Goal: Task Accomplishment & Management: Manage account settings

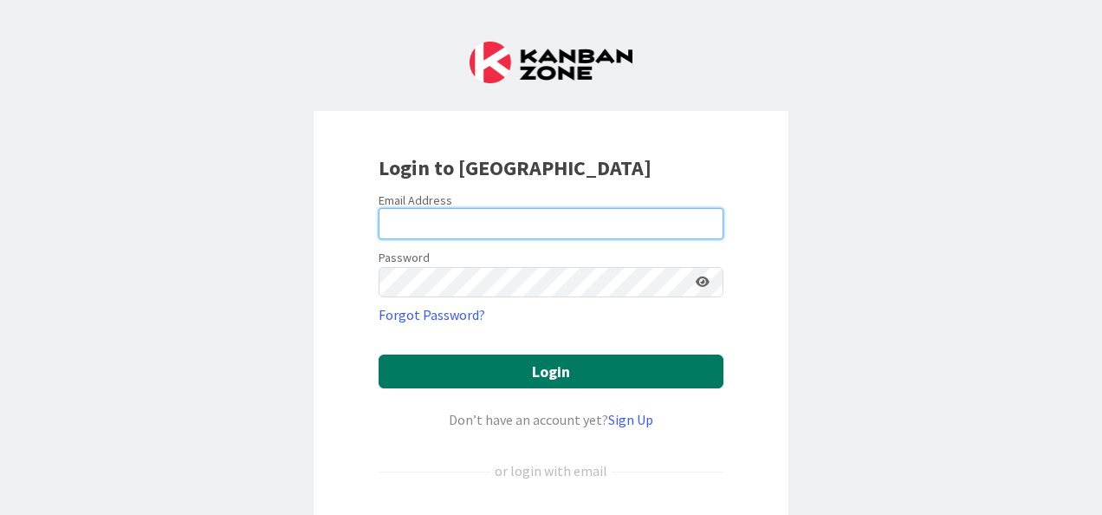
type input "[EMAIL_ADDRESS][DOMAIN_NAME]"
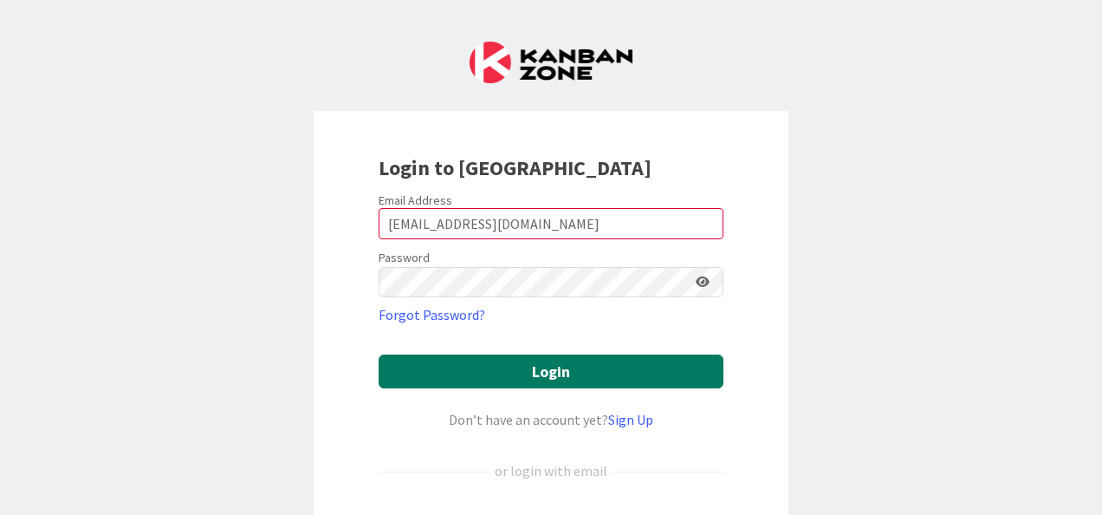
click at [490, 364] on button "Login" at bounding box center [551, 371] width 345 height 34
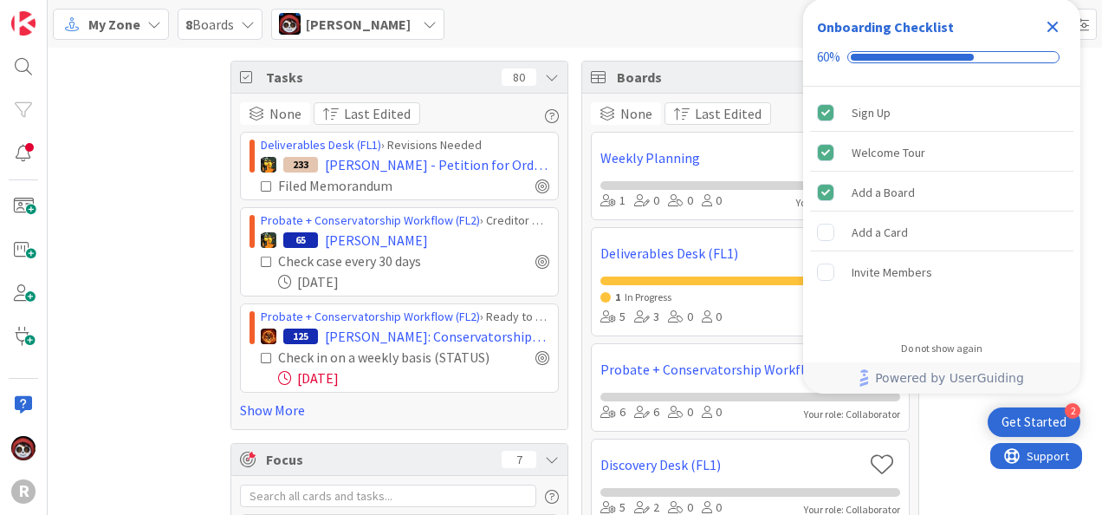
click at [353, 26] on span "[PERSON_NAME]" at bounding box center [358, 24] width 105 height 21
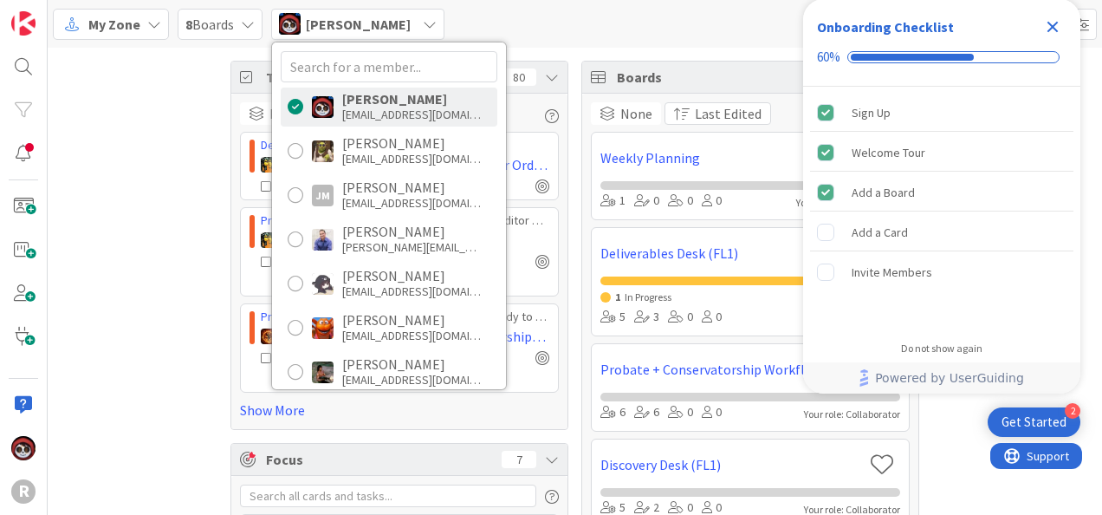
click at [507, 26] on div "My Zone 8 Boards [PERSON_NAME] [PERSON_NAME] [EMAIL_ADDRESS][DOMAIN_NAME] [PERS…" at bounding box center [575, 24] width 1054 height 48
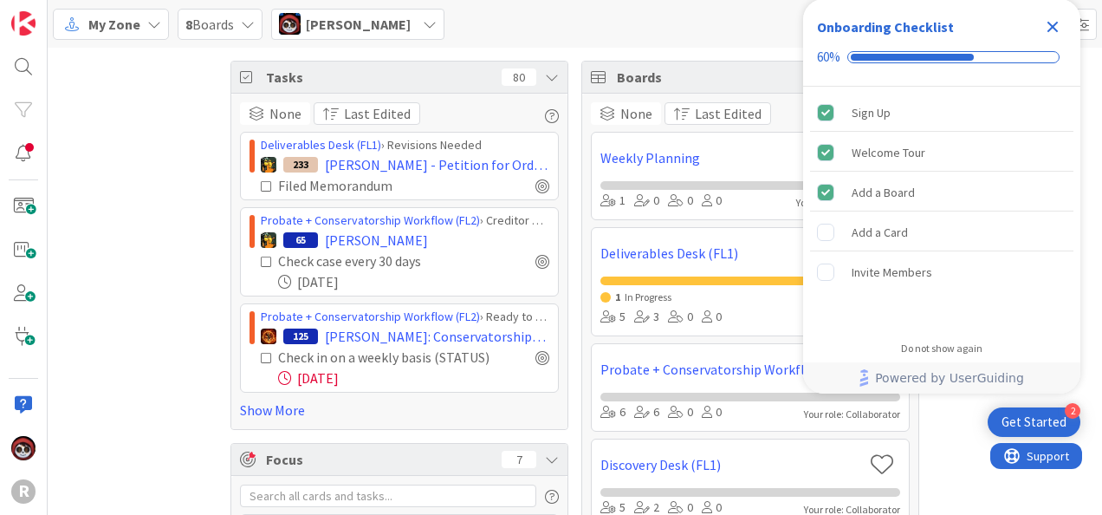
click at [94, 23] on span "My Zone" at bounding box center [114, 24] width 52 height 21
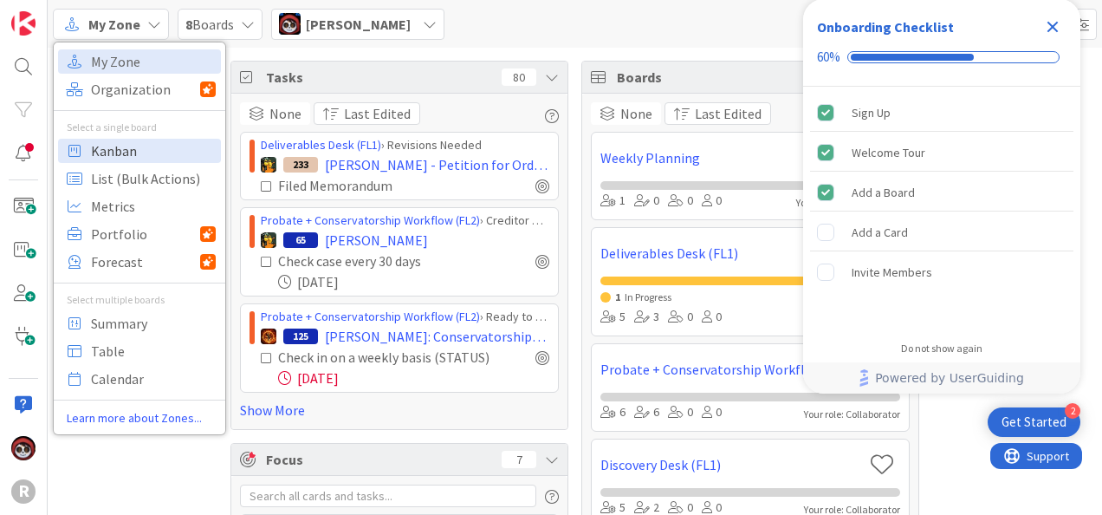
click at [120, 153] on span "Kanban" at bounding box center [153, 151] width 125 height 26
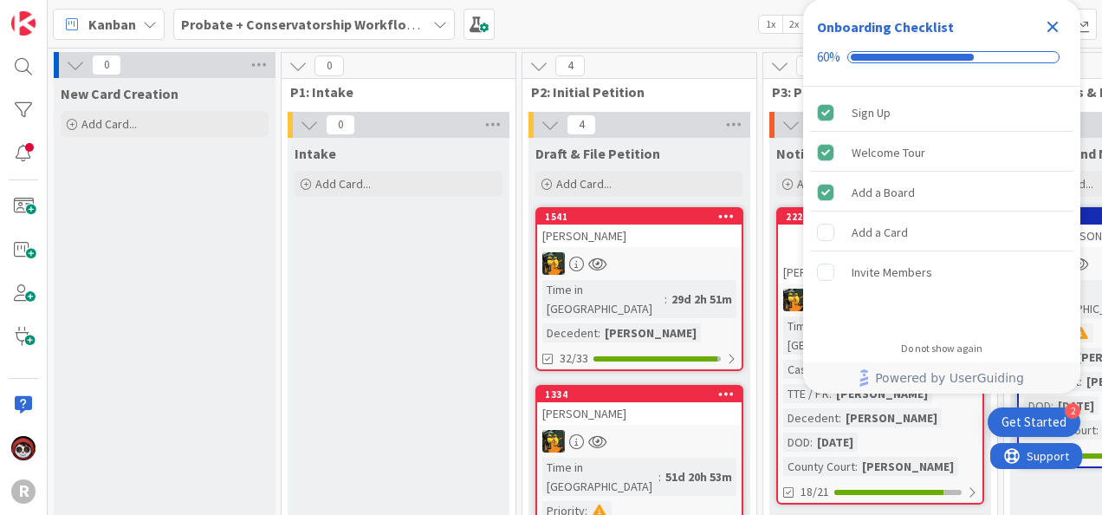
click at [1054, 32] on icon "Close Checklist" at bounding box center [1052, 26] width 21 height 21
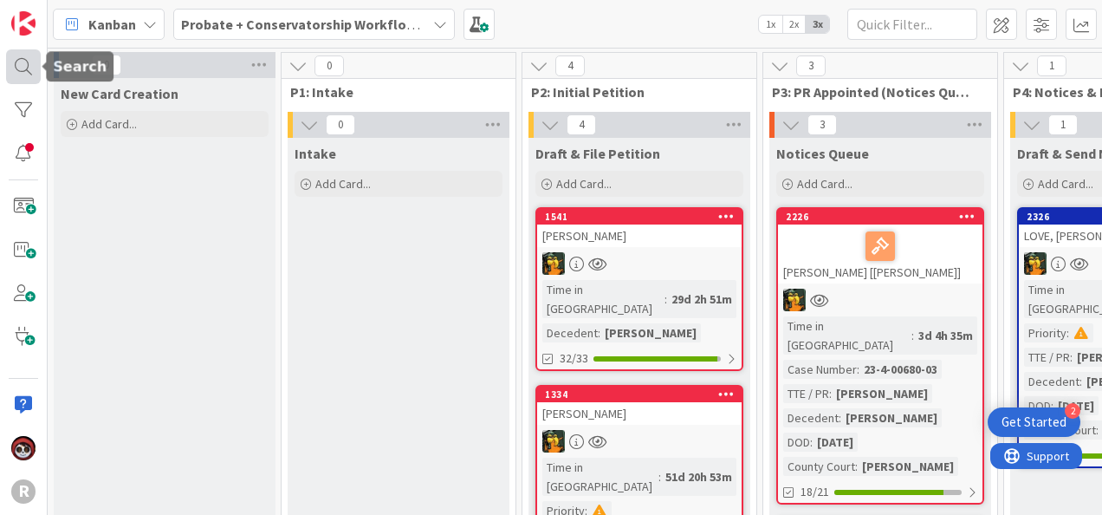
click at [17, 67] on div at bounding box center [23, 66] width 35 height 35
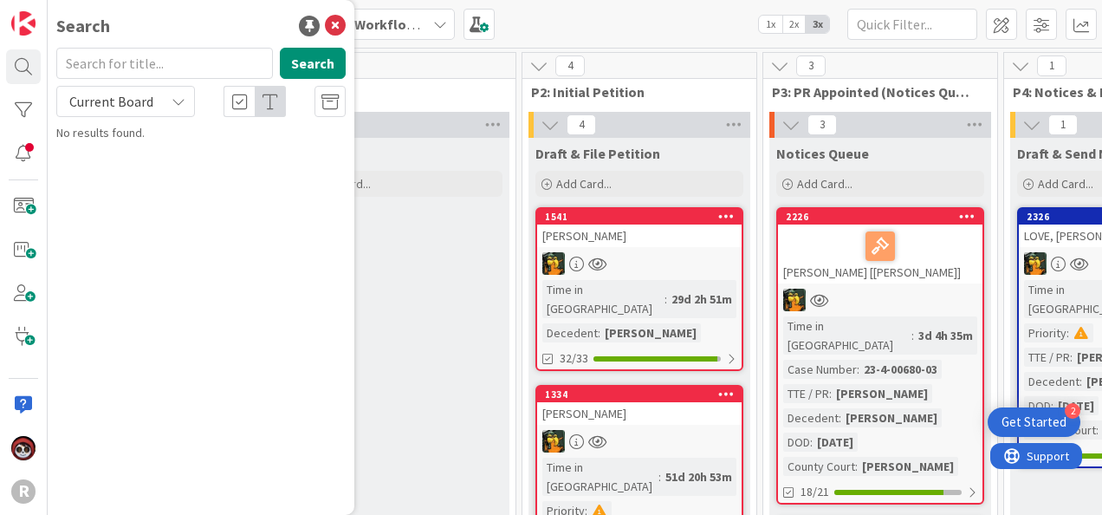
click at [126, 59] on input "text" at bounding box center [164, 63] width 217 height 31
type input "[PERSON_NAME]"
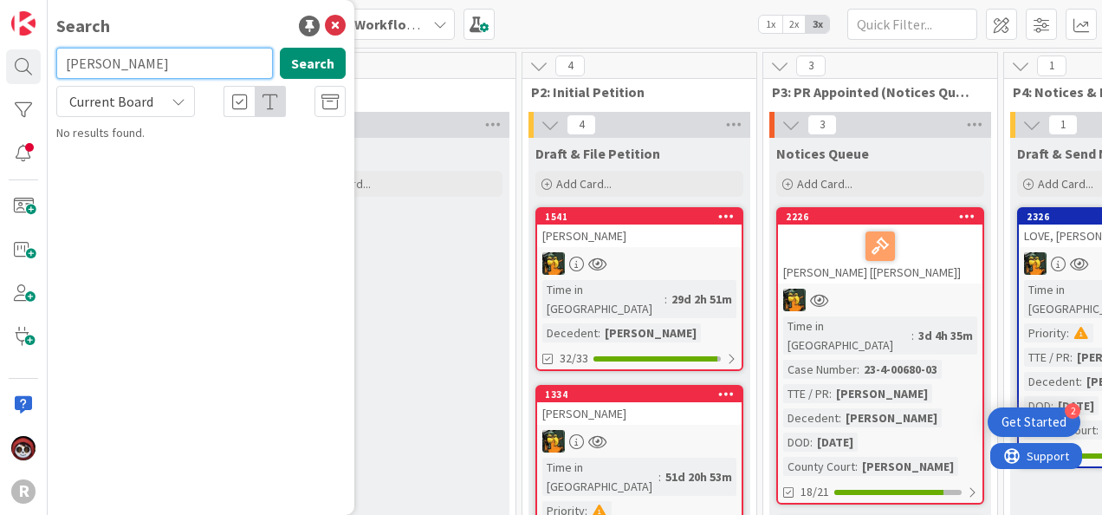
click at [137, 62] on input "[PERSON_NAME]" at bounding box center [164, 63] width 217 height 31
click at [134, 95] on span "Current Board" at bounding box center [111, 101] width 84 height 17
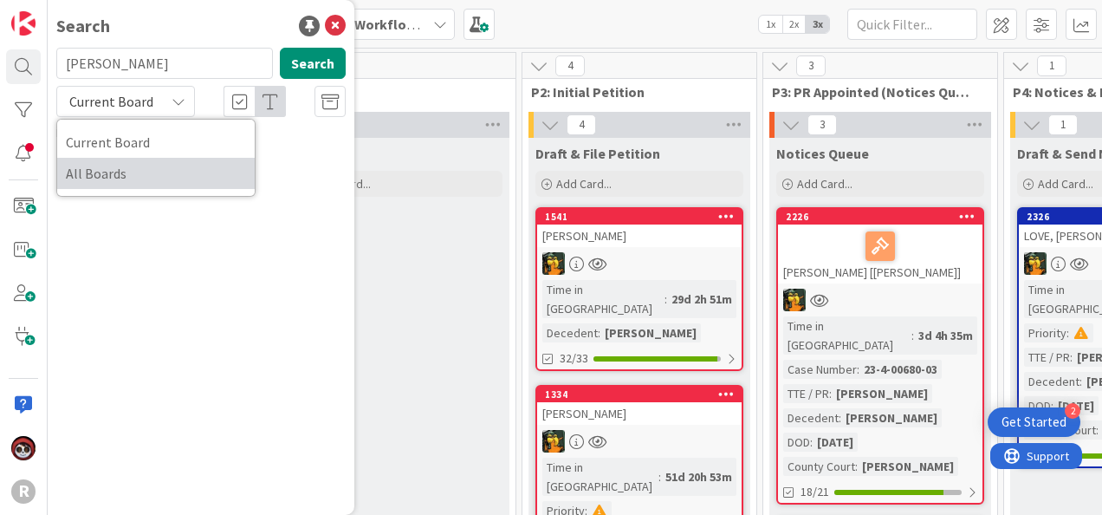
click at [119, 174] on span "All Boards" at bounding box center [156, 173] width 180 height 26
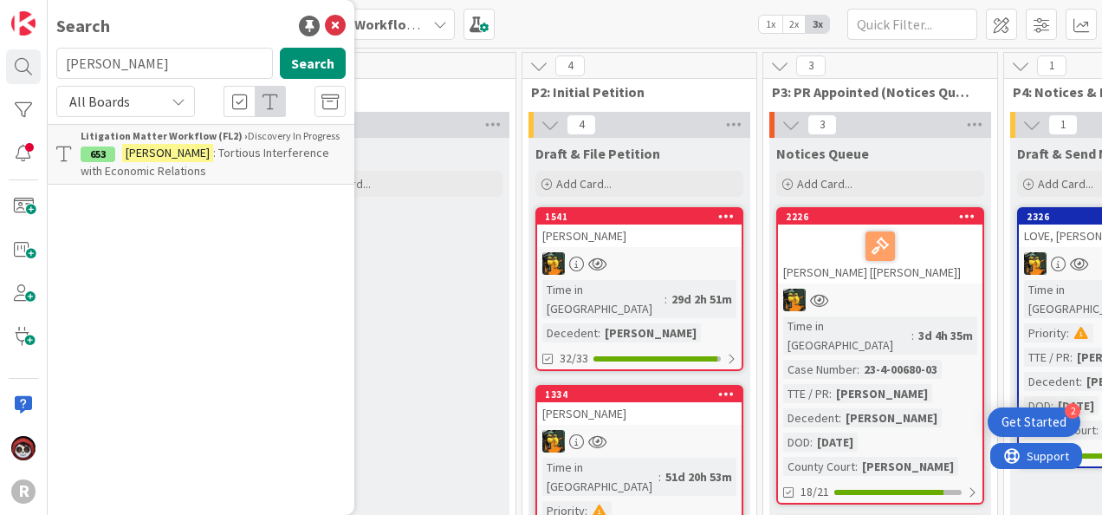
click at [215, 152] on span ": Tortious Interference with Economic Relations" at bounding box center [205, 162] width 249 height 34
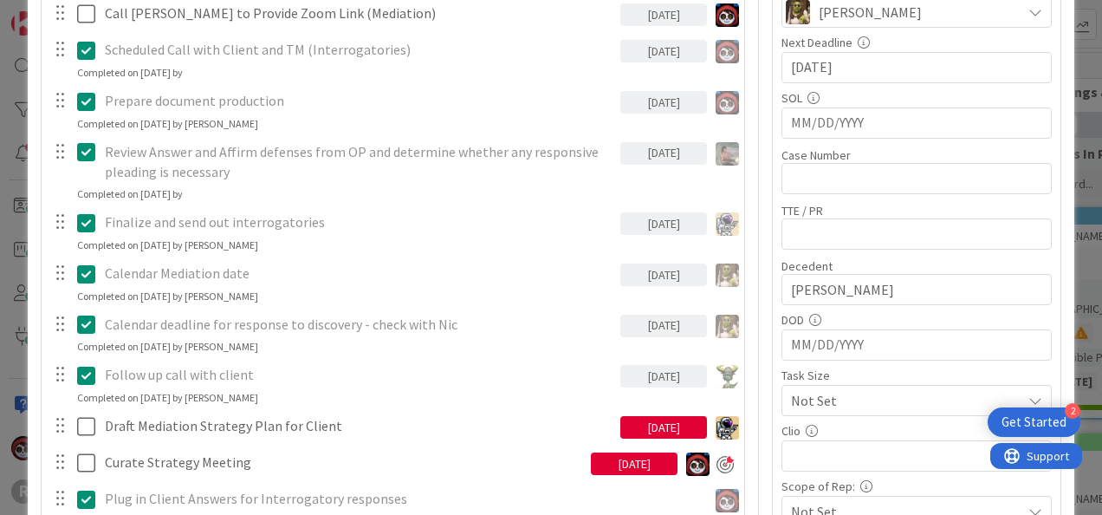
scroll to position [173, 0]
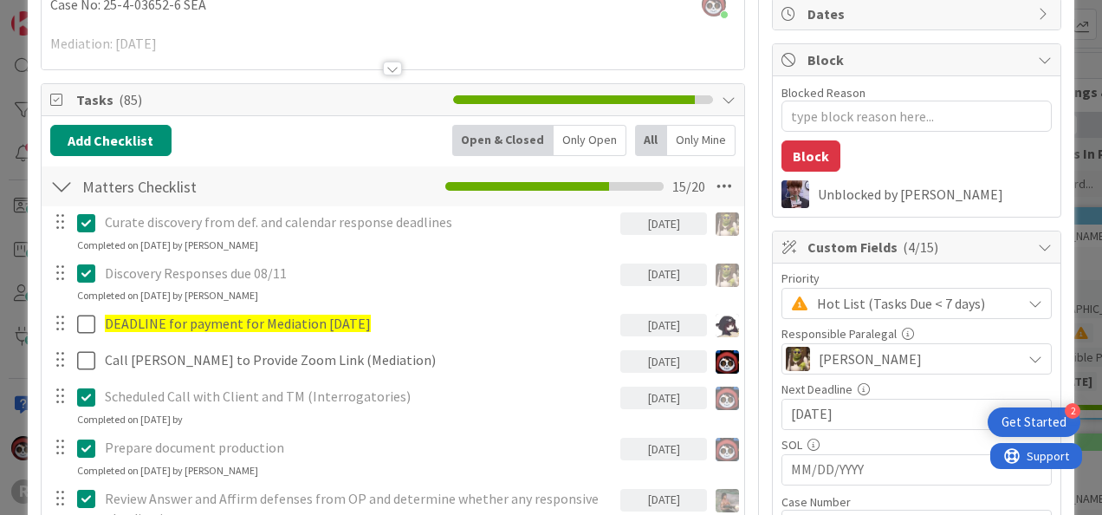
click at [576, 139] on div "Only Open" at bounding box center [590, 140] width 73 height 31
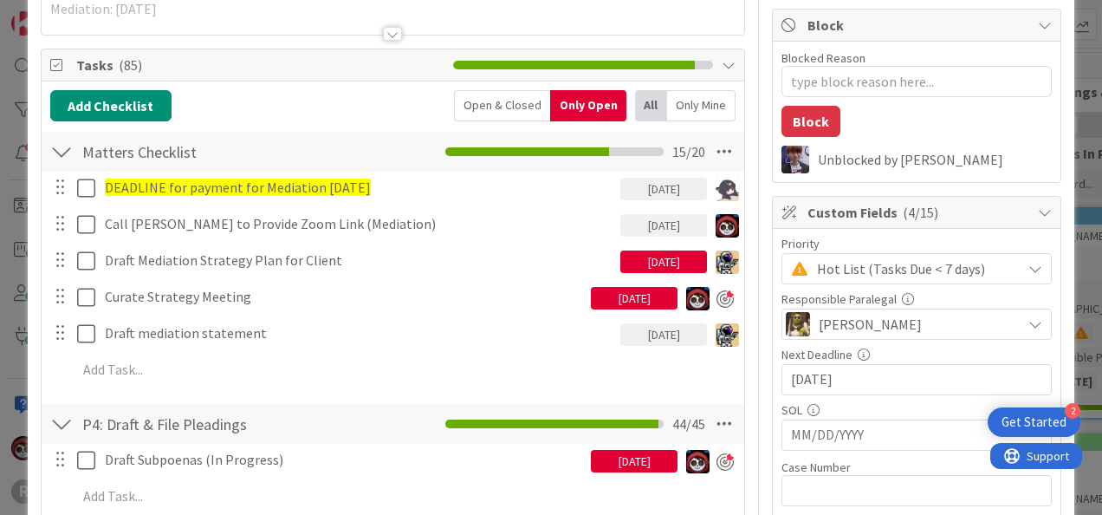
scroll to position [260, 0]
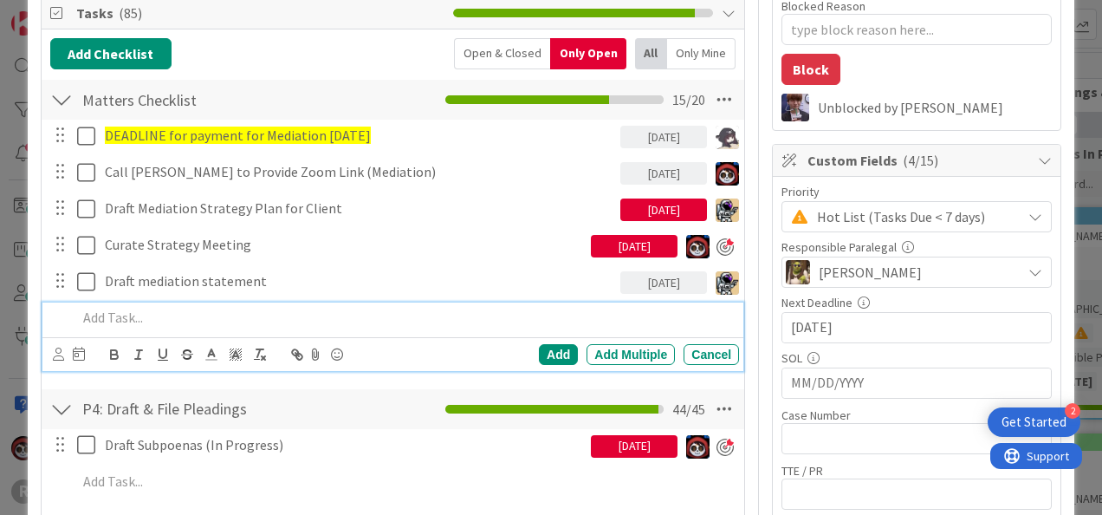
type textarea "x"
click at [156, 316] on p at bounding box center [404, 318] width 655 height 20
type textarea "x"
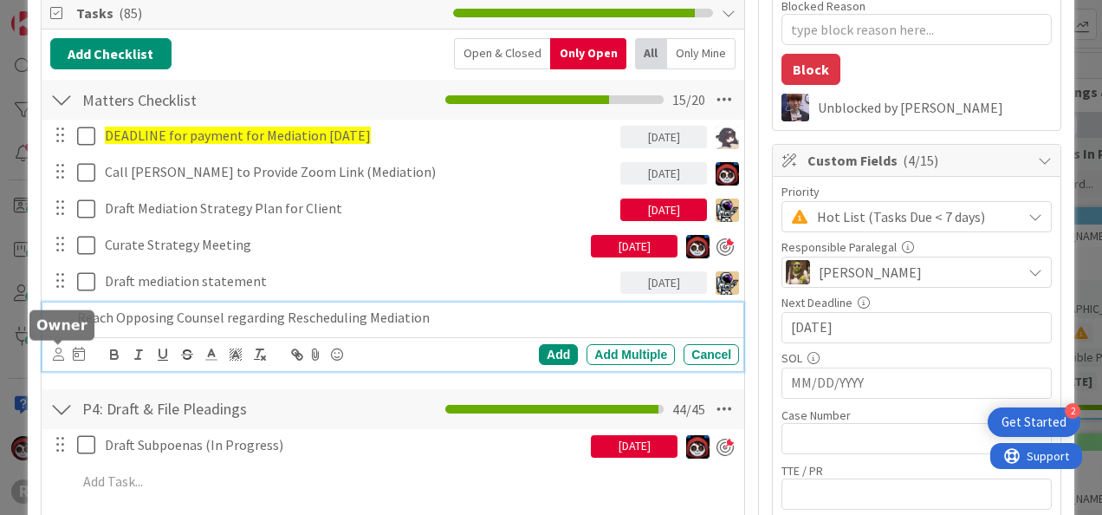
click at [62, 355] on icon at bounding box center [58, 353] width 11 height 13
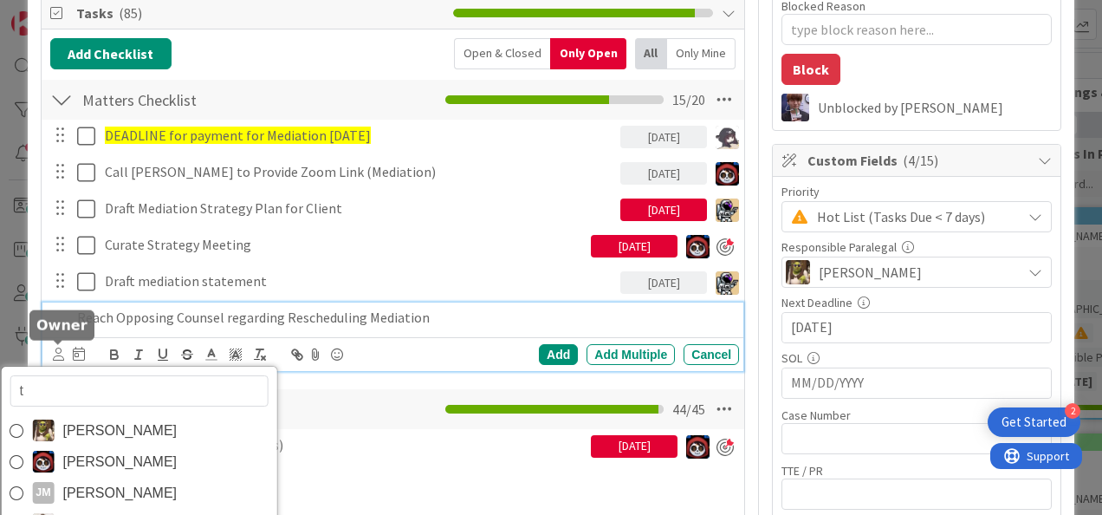
type input "ty"
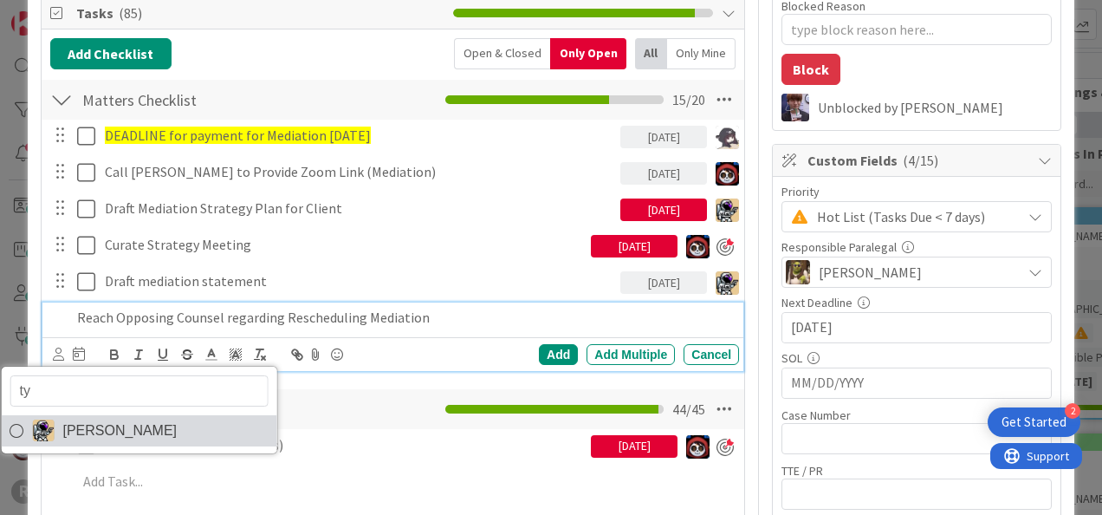
click at [93, 419] on span "[PERSON_NAME]" at bounding box center [119, 431] width 114 height 26
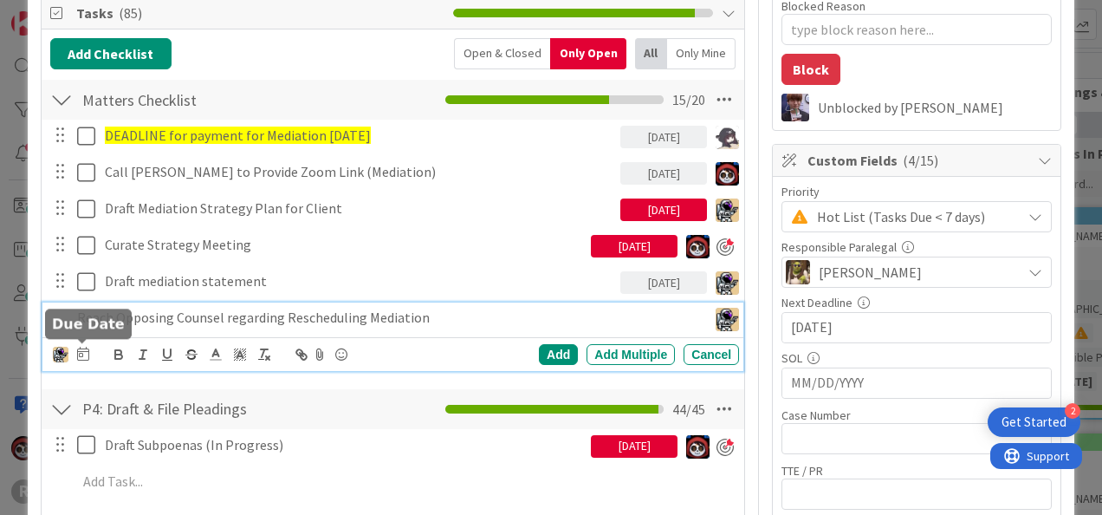
click at [84, 350] on icon at bounding box center [83, 354] width 12 height 14
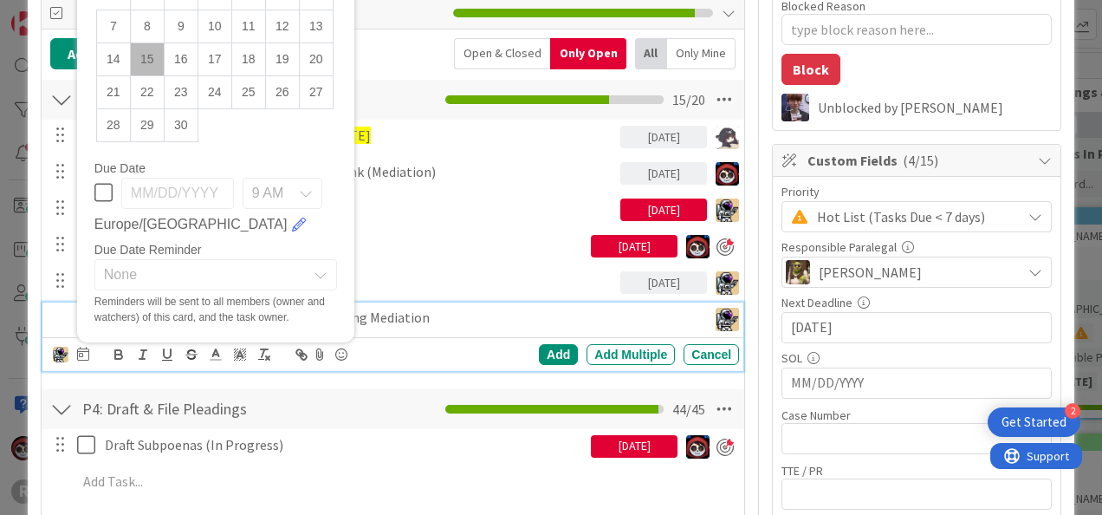
click at [147, 55] on td "15" at bounding box center [147, 58] width 34 height 33
click at [539, 347] on div "Add" at bounding box center [558, 354] width 39 height 21
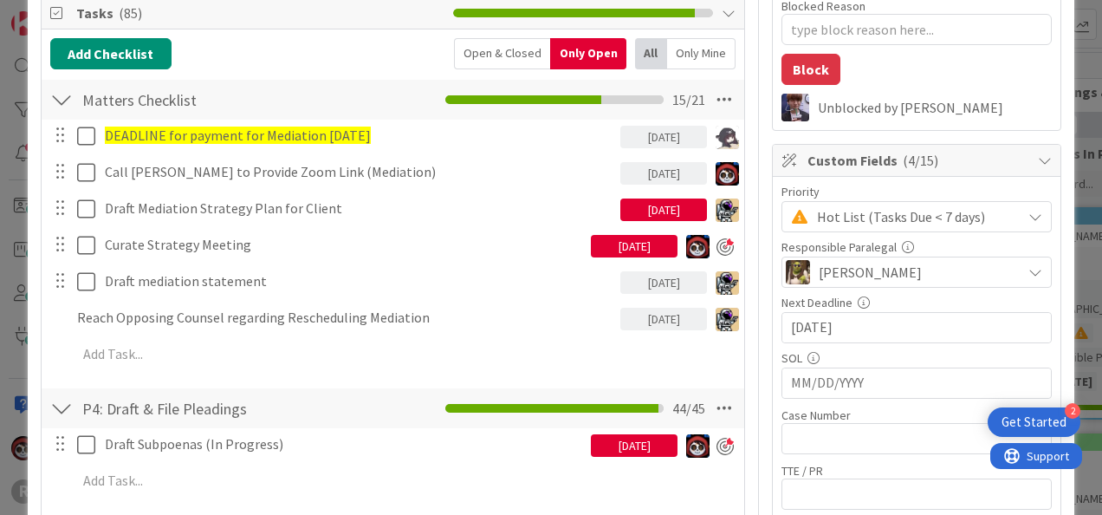
type textarea "x"
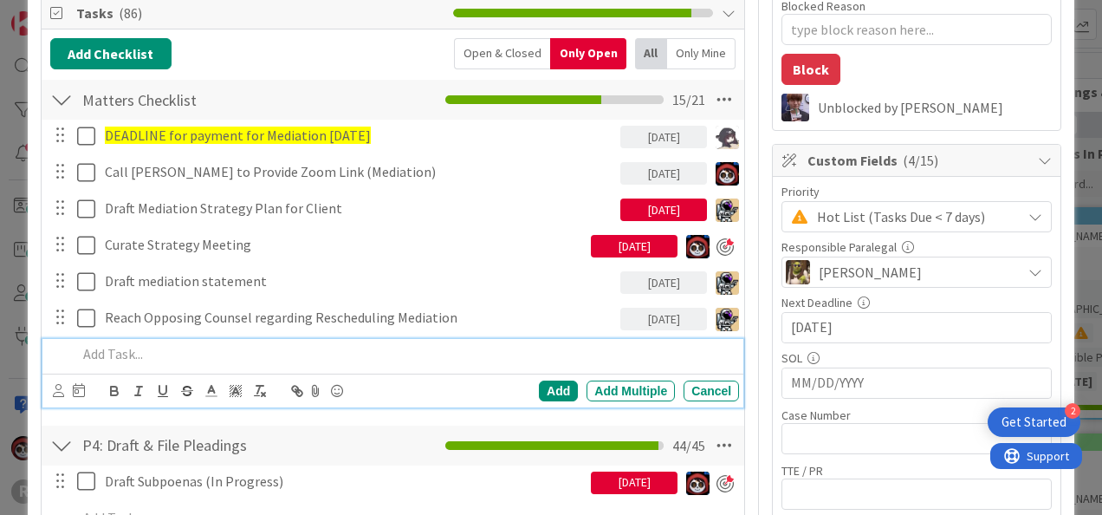
click at [149, 354] on p at bounding box center [404, 354] width 655 height 20
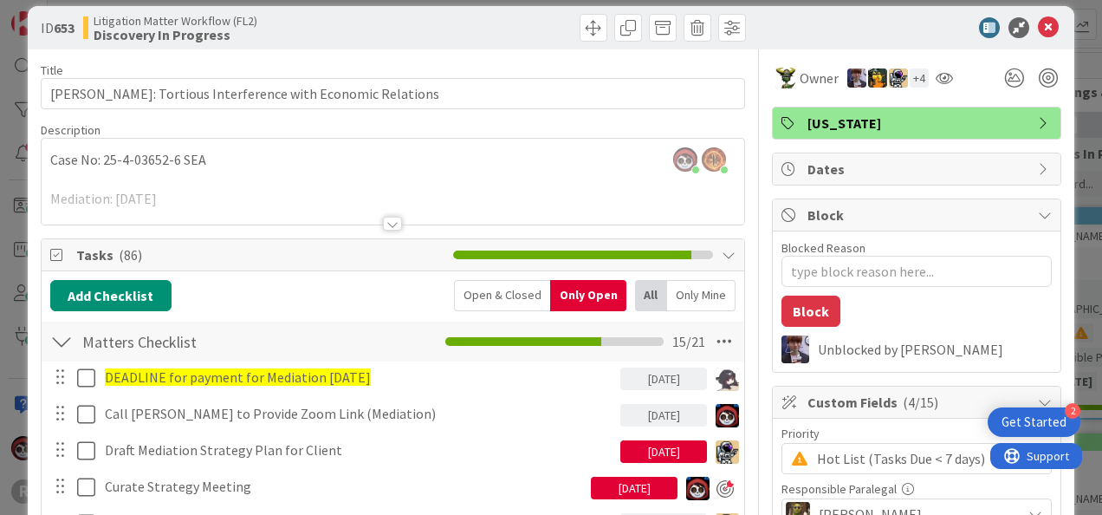
scroll to position [0, 0]
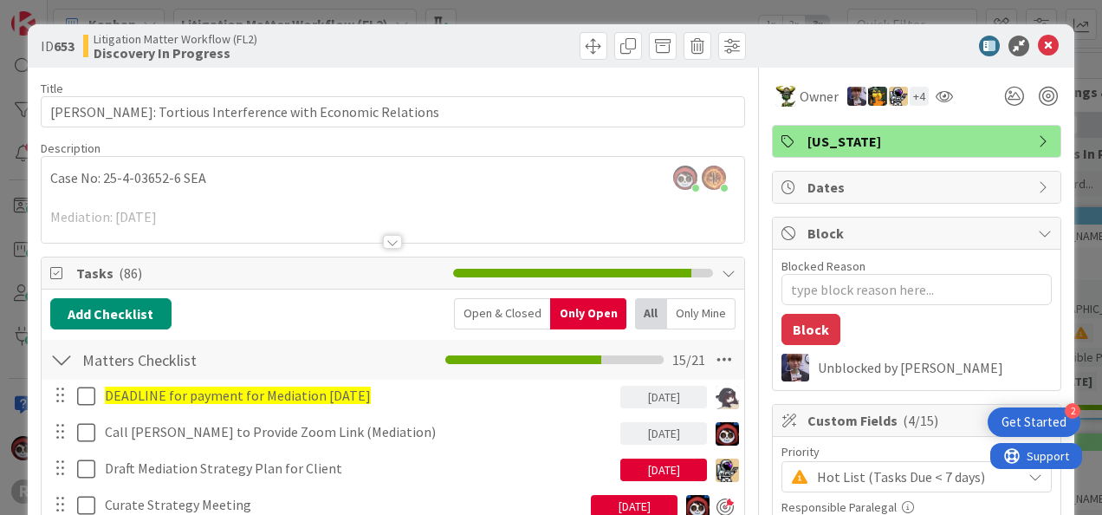
click at [390, 237] on div at bounding box center [392, 242] width 19 height 14
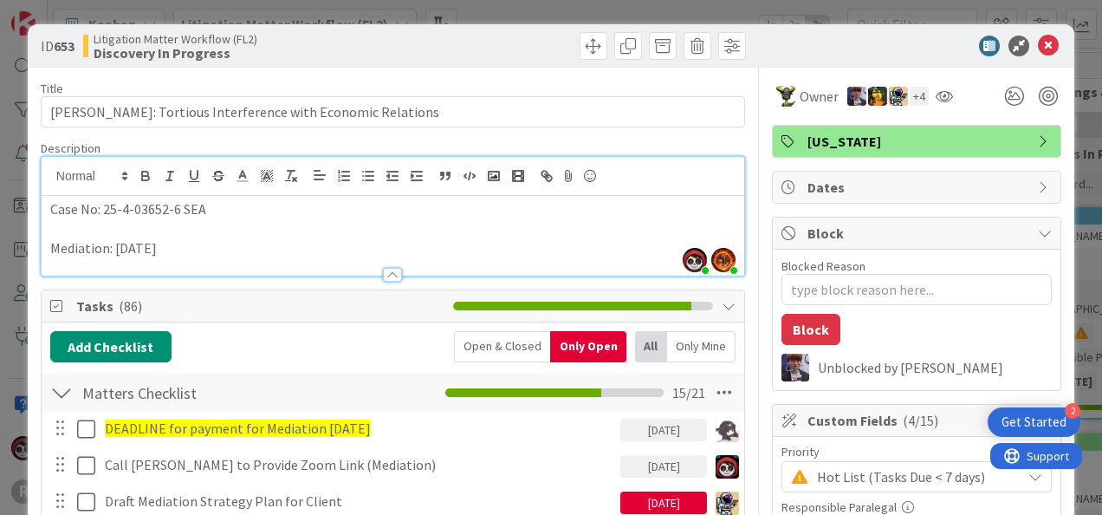
click at [196, 232] on p at bounding box center [392, 229] width 685 height 20
click at [193, 250] on p "Mediation: [DATE]" at bounding box center [392, 248] width 685 height 20
click at [886, 57] on div "ID 653 Litigation Matter Workflow (FL2) Discovery In Progress" at bounding box center [551, 45] width 1047 height 43
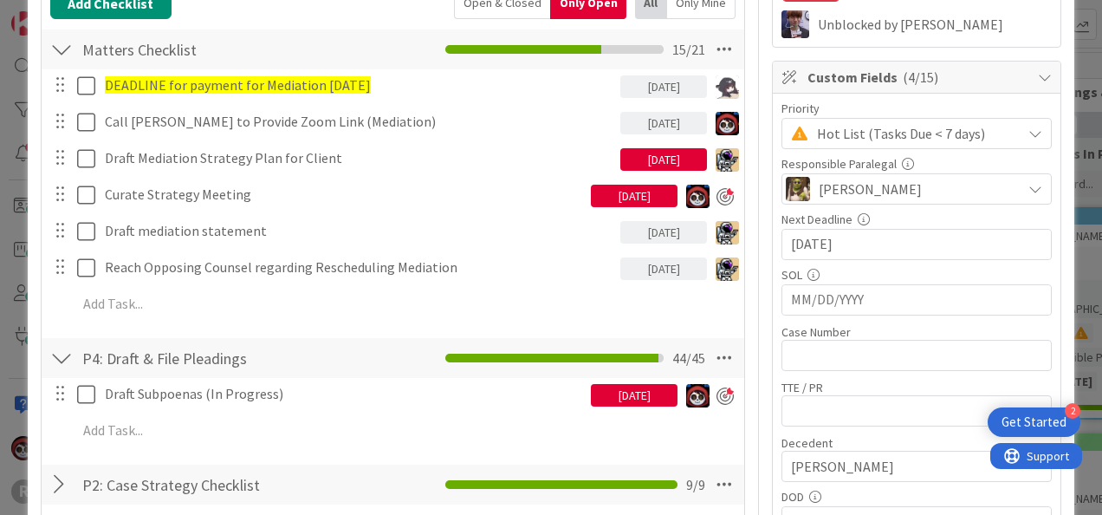
scroll to position [344, 0]
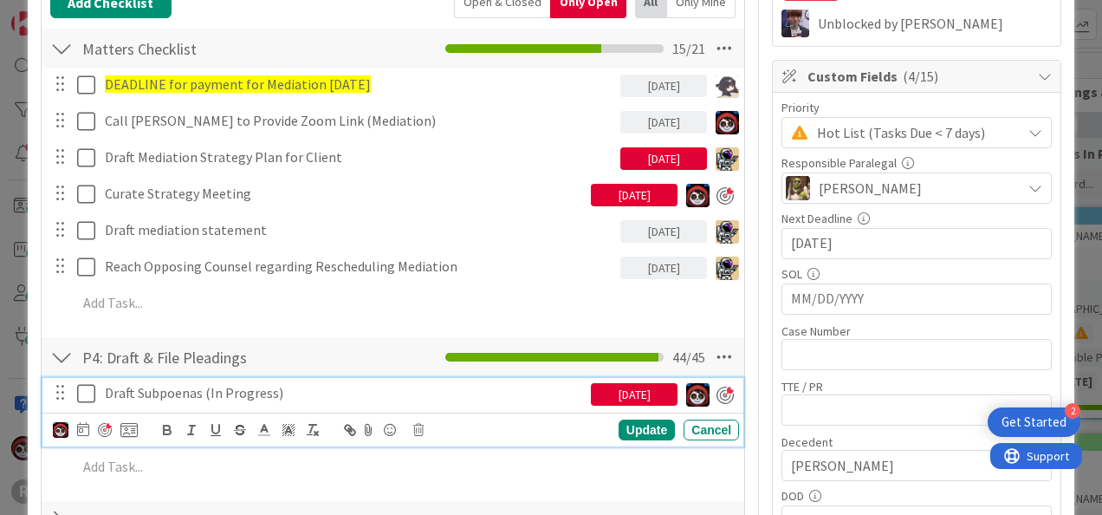
click at [263, 390] on p "Draft Subpoenas (In Progress)" at bounding box center [344, 393] width 479 height 20
click at [81, 423] on icon at bounding box center [83, 429] width 12 height 14
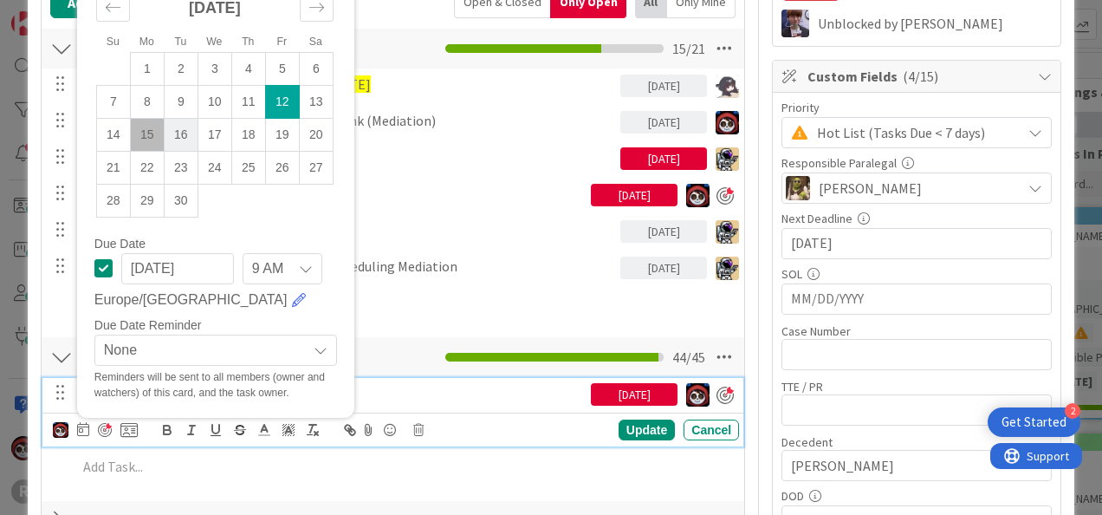
click at [172, 125] on td "16" at bounding box center [181, 134] width 34 height 33
type input "[DATE]"
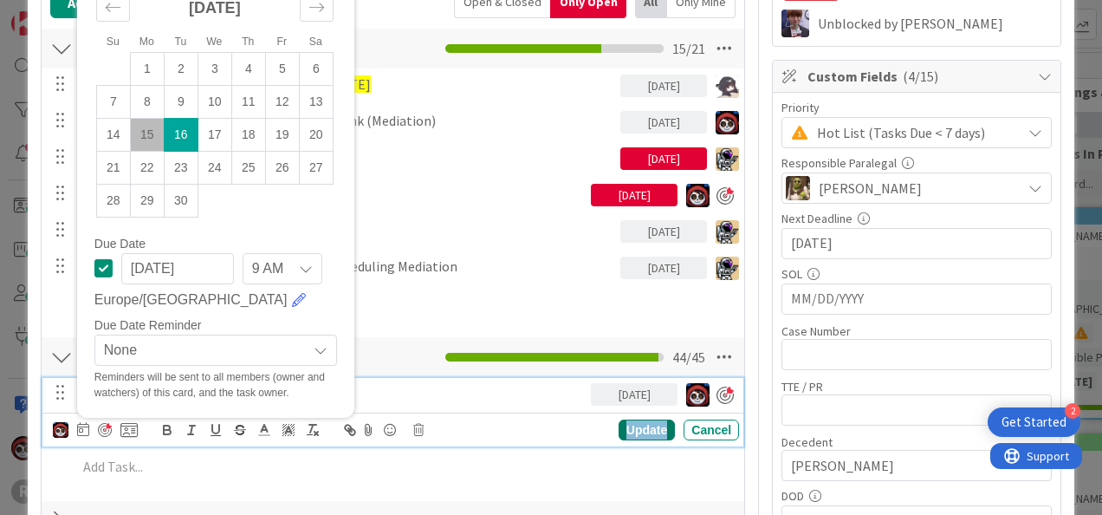
click at [638, 422] on div "Update" at bounding box center [647, 429] width 56 height 21
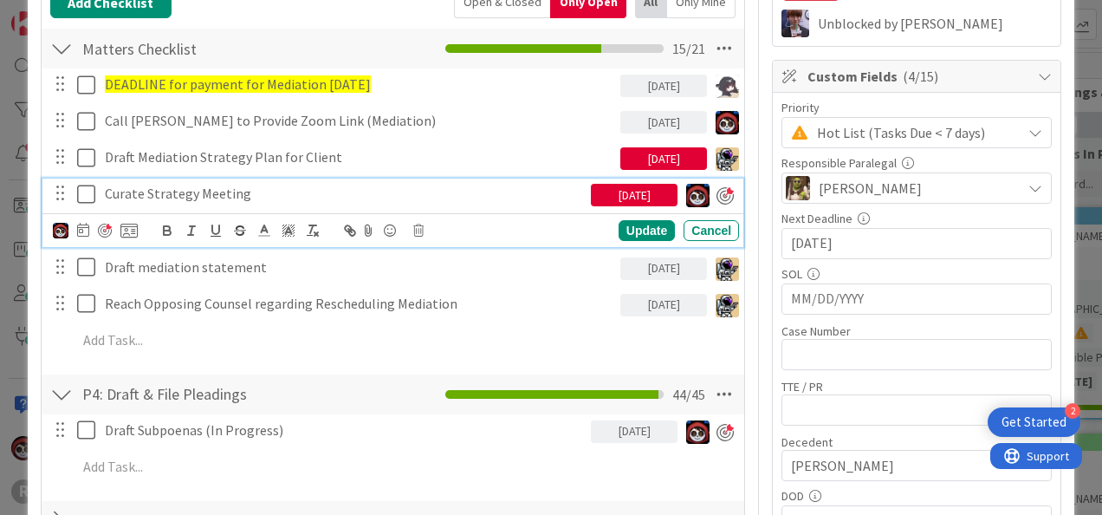
click at [78, 189] on icon at bounding box center [86, 194] width 18 height 21
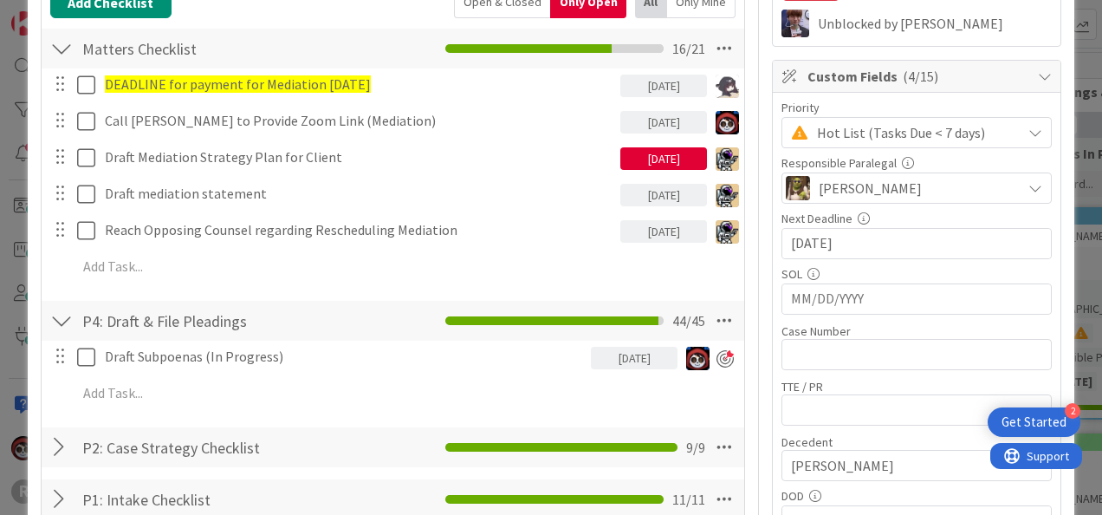
type textarea "x"
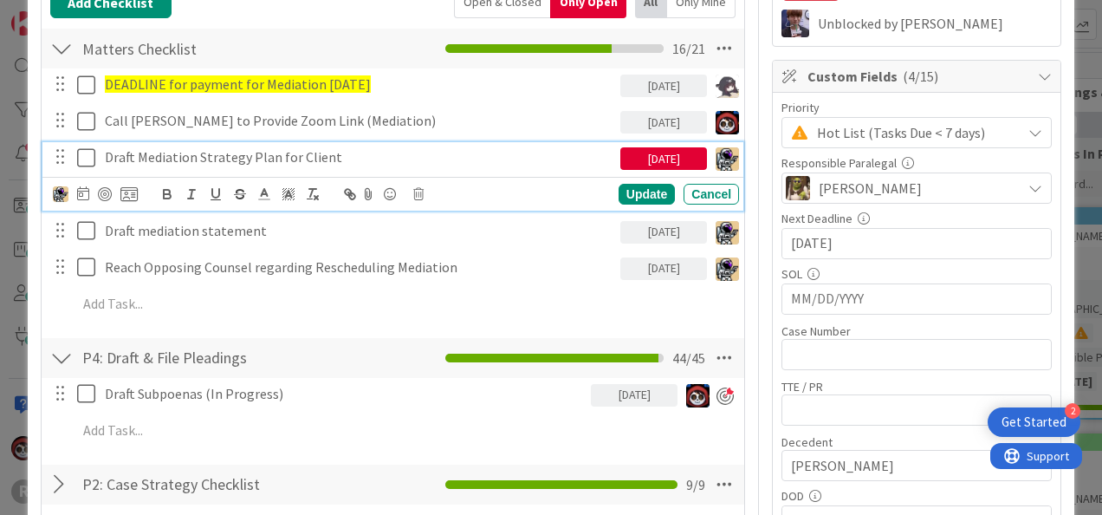
click at [282, 152] on p "Draft Mediation Strategy Plan for Client" at bounding box center [359, 157] width 509 height 20
click at [88, 196] on div at bounding box center [95, 194] width 85 height 21
click at [83, 193] on icon at bounding box center [83, 193] width 12 height 14
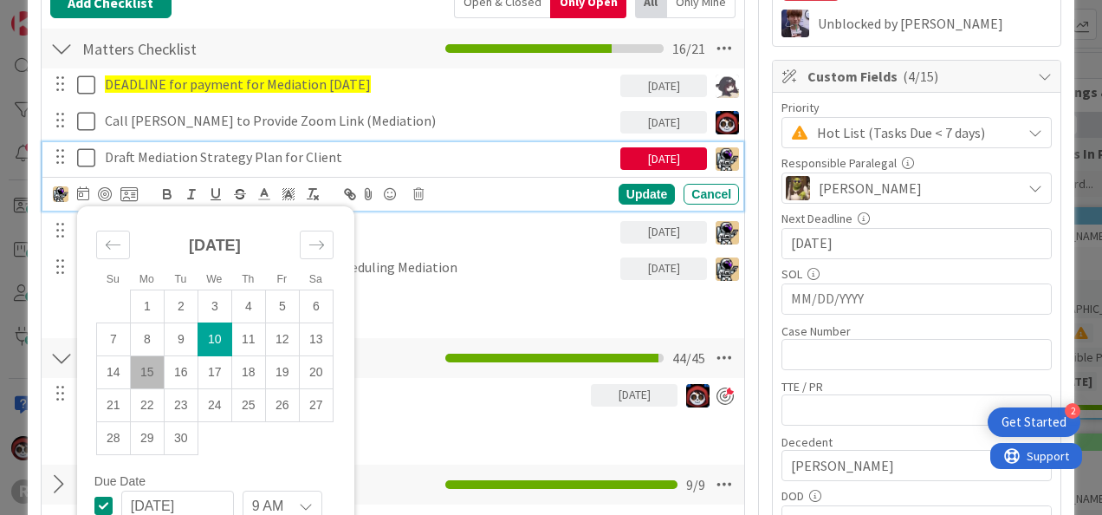
click at [151, 373] on td "15" at bounding box center [147, 371] width 34 height 33
type input "[DATE]"
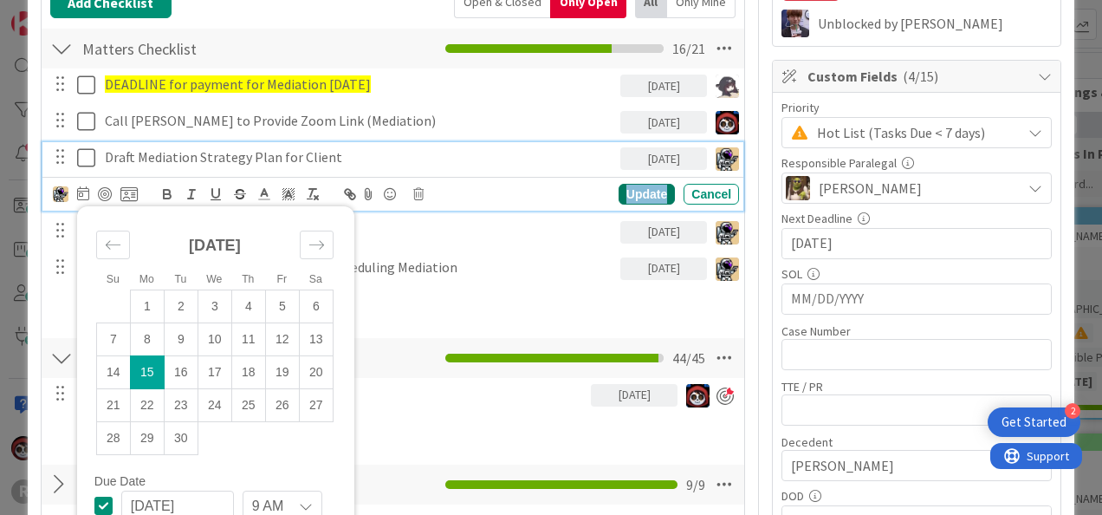
click at [634, 192] on div "Update" at bounding box center [647, 194] width 56 height 21
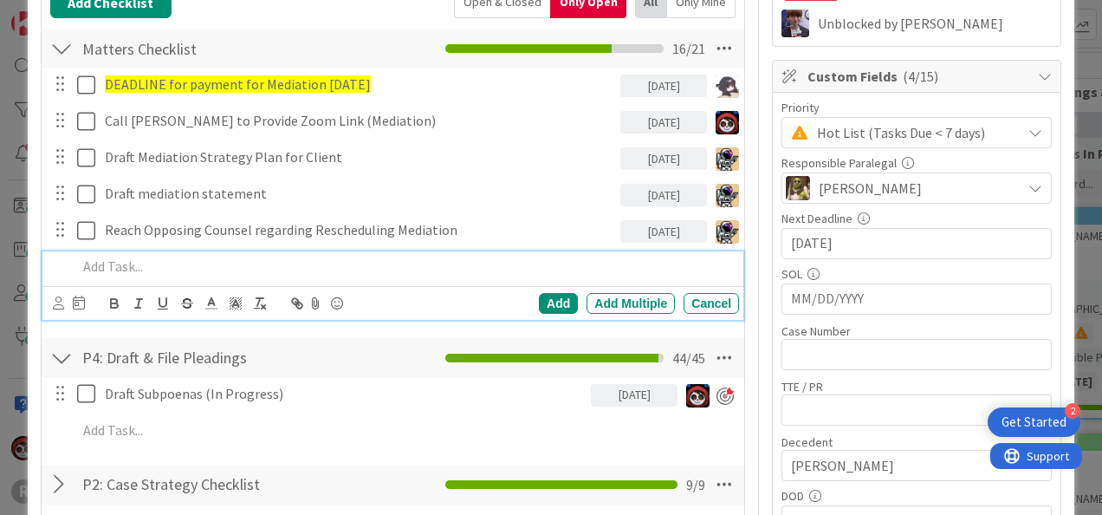
click at [265, 267] on p at bounding box center [404, 266] width 655 height 20
click at [62, 304] on icon at bounding box center [58, 302] width 11 height 13
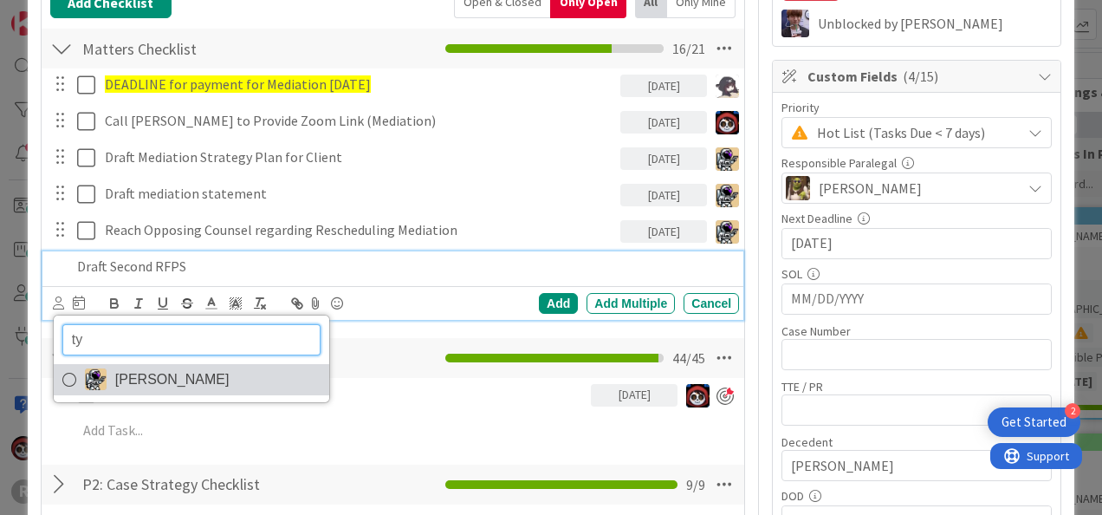
click at [99, 374] on img at bounding box center [96, 379] width 22 height 22
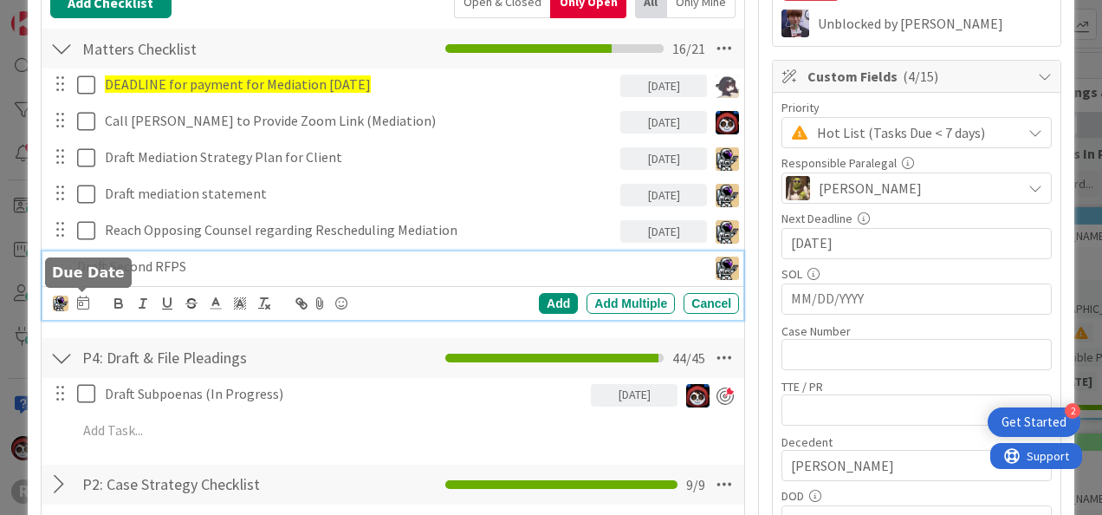
click at [80, 300] on icon at bounding box center [83, 302] width 12 height 14
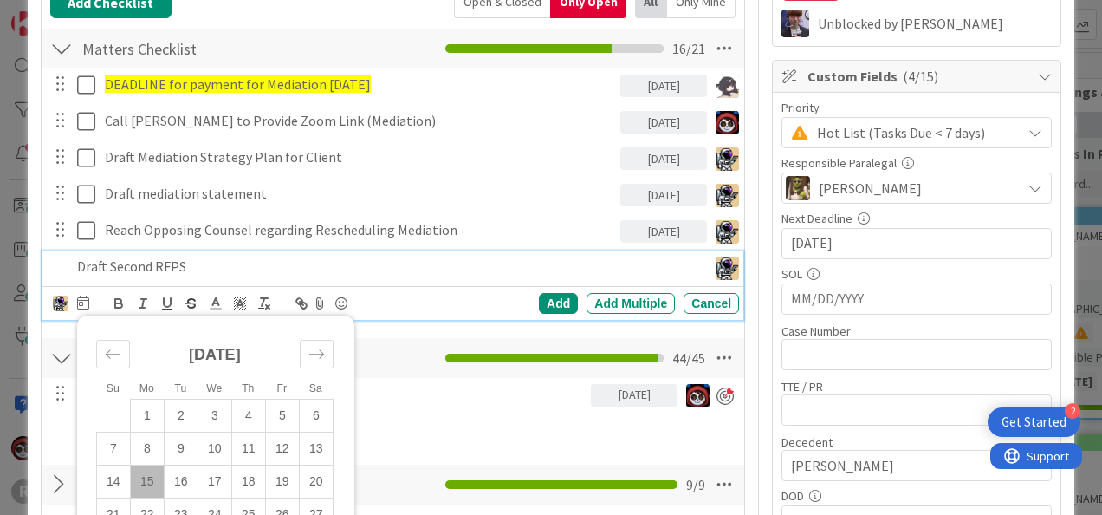
click at [310, 248] on div "DEADLINE for payment for Mediation [DATE] [DATE] Update Cancel Call [PERSON_NAM…" at bounding box center [392, 196] width 685 height 257
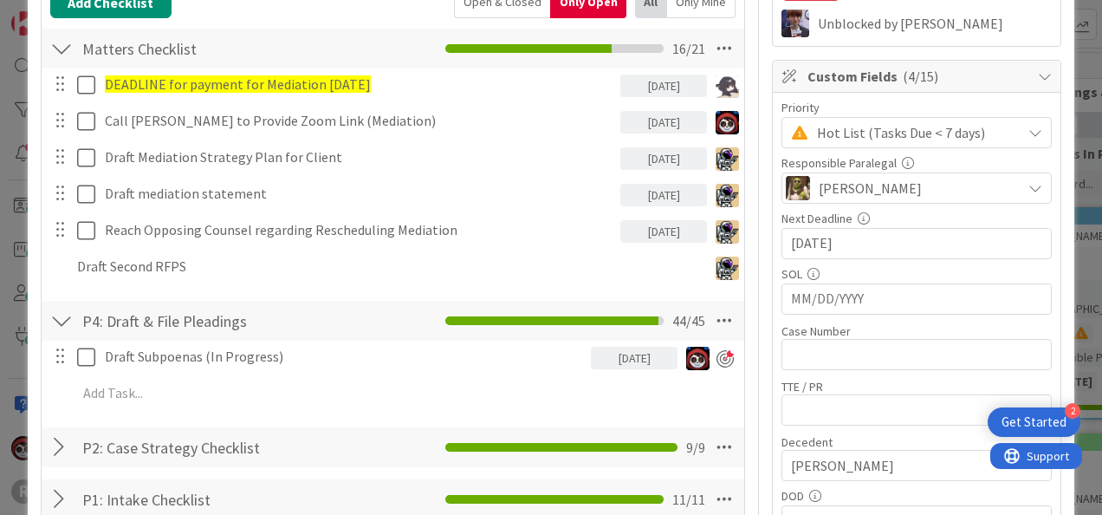
click at [151, 288] on div "Matters Checklist Checklist Name 17 / 64 Matters Checklist 16 / 21 DEADLINE for…" at bounding box center [393, 158] width 703 height 263
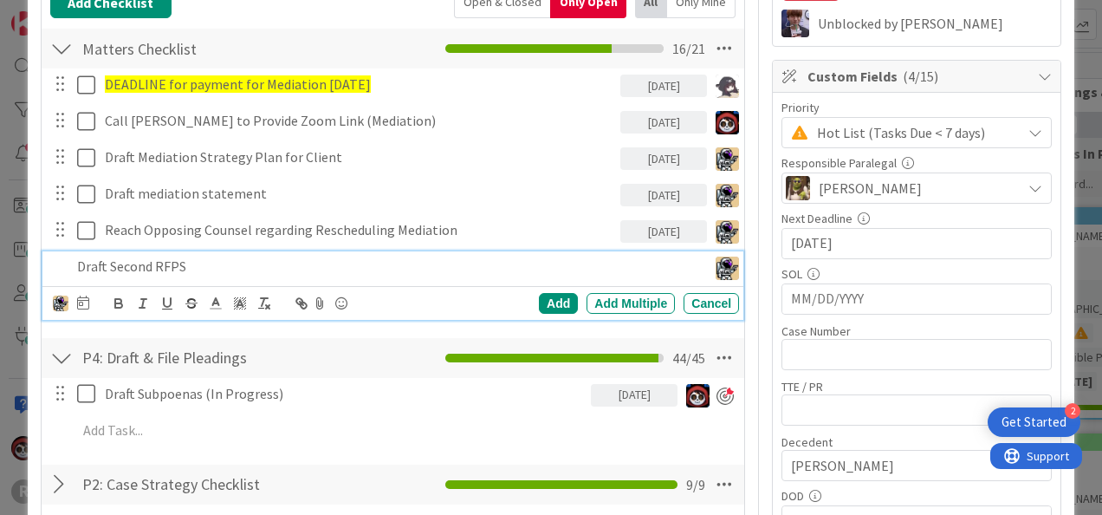
click at [147, 267] on p "Draft Second RFPS" at bounding box center [388, 266] width 623 height 20
click at [539, 296] on div "Add" at bounding box center [558, 303] width 39 height 21
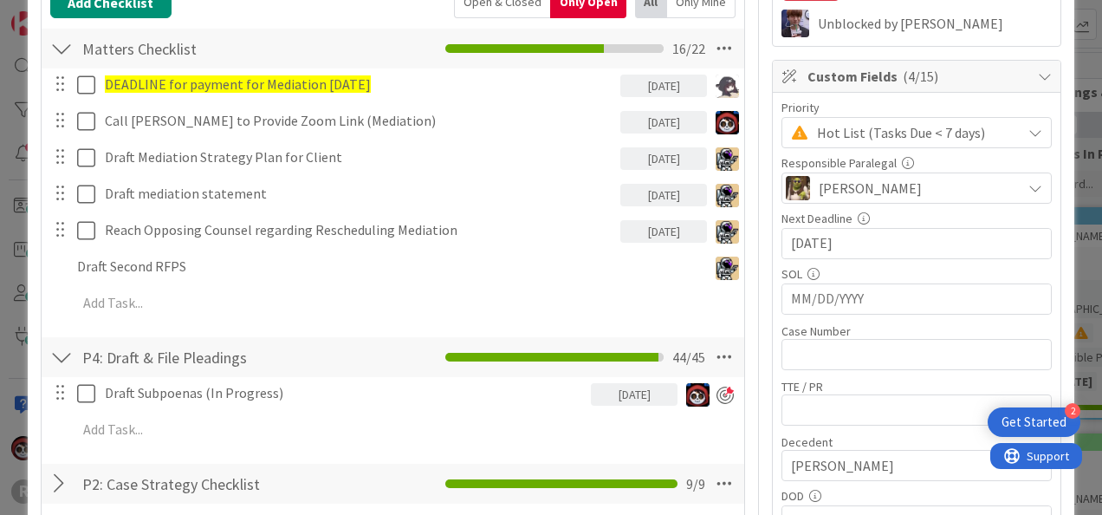
type textarea "x"
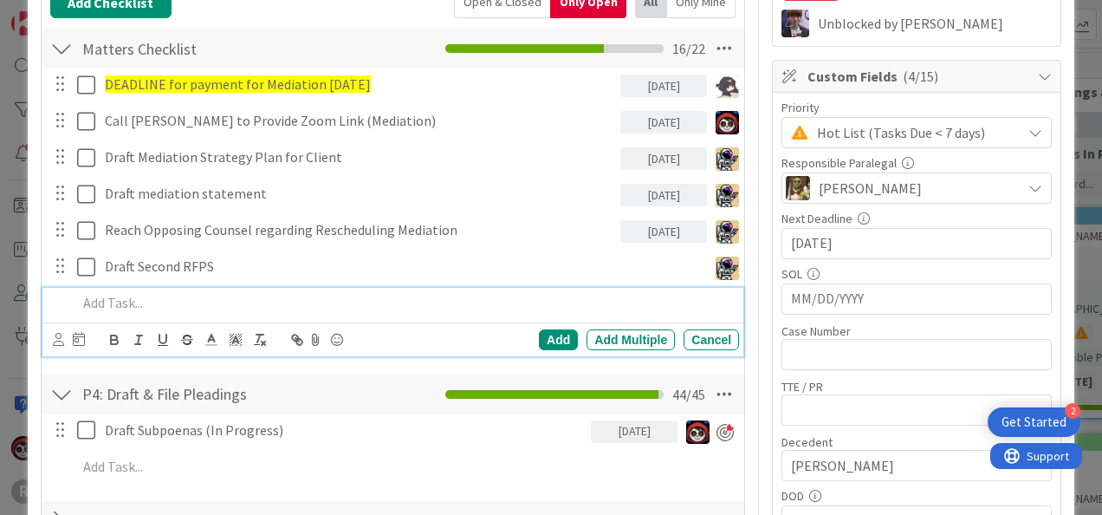
click at [128, 304] on p at bounding box center [404, 303] width 655 height 20
click at [62, 339] on icon at bounding box center [58, 339] width 11 height 13
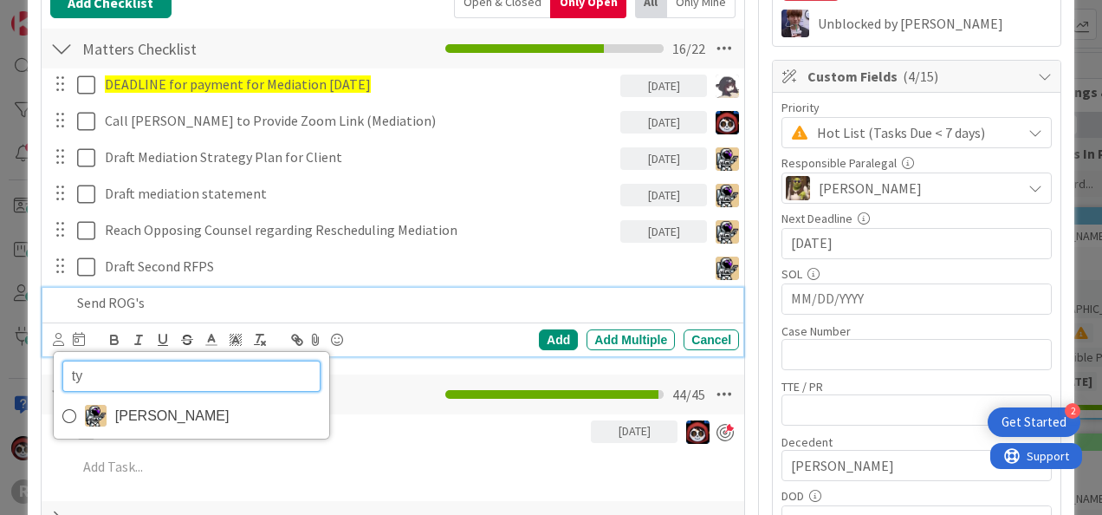
drag, startPoint x: 92, startPoint y: 367, endPoint x: 61, endPoint y: 375, distance: 32.2
click at [62, 375] on input "ty" at bounding box center [191, 375] width 258 height 31
type input "[PERSON_NAME]"
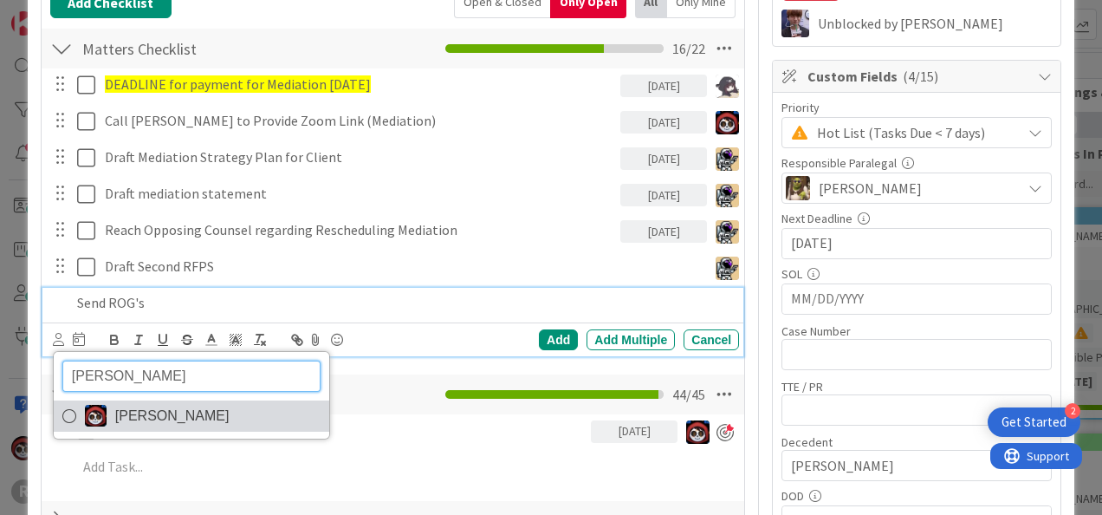
click at [116, 411] on span "[PERSON_NAME]" at bounding box center [172, 416] width 114 height 26
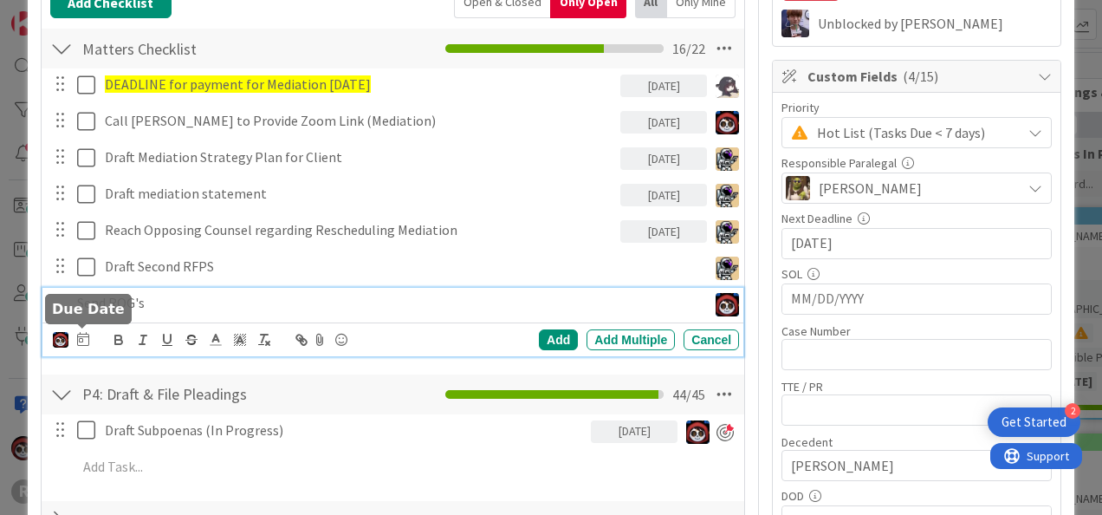
click at [86, 338] on icon at bounding box center [83, 339] width 12 height 14
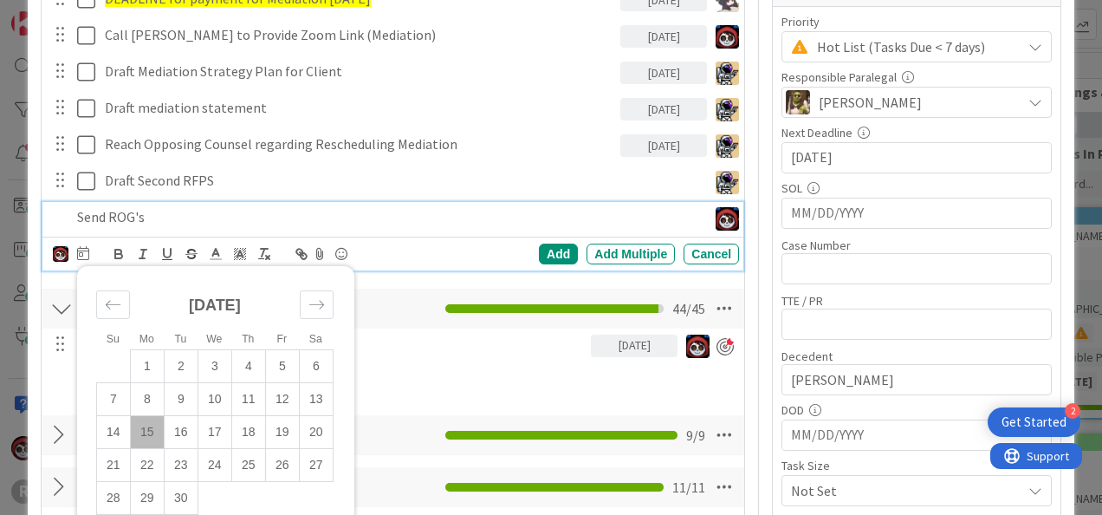
scroll to position [430, 0]
click at [148, 431] on td "15" at bounding box center [147, 431] width 34 height 33
click at [553, 247] on div "Add" at bounding box center [558, 253] width 39 height 21
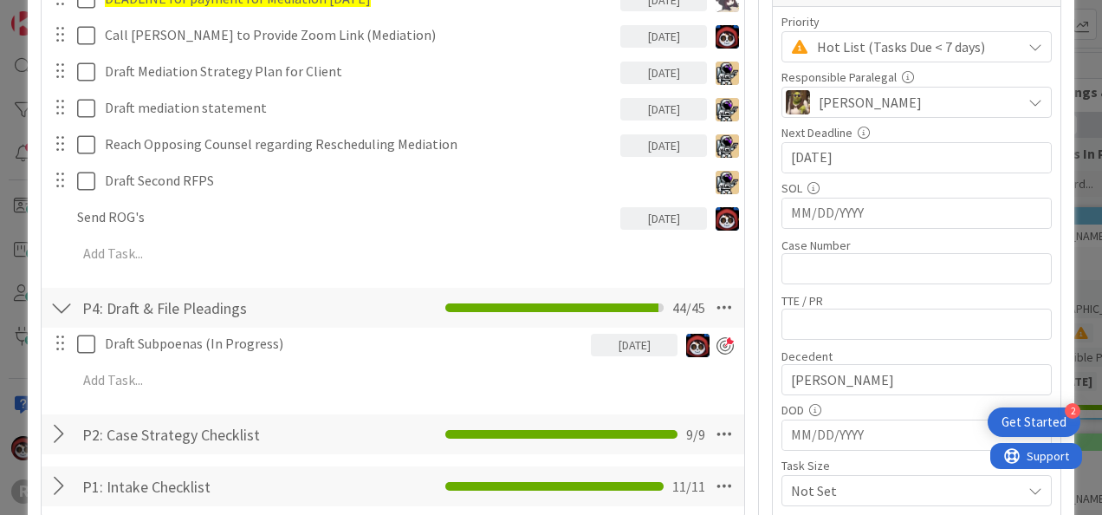
type textarea "x"
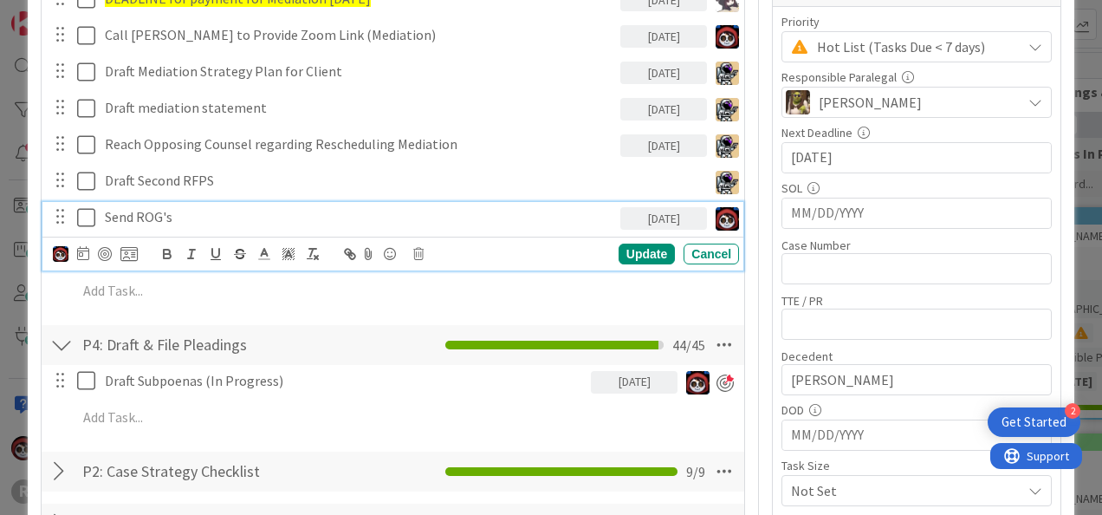
click at [152, 221] on p "Send ROG's" at bounding box center [359, 217] width 509 height 20
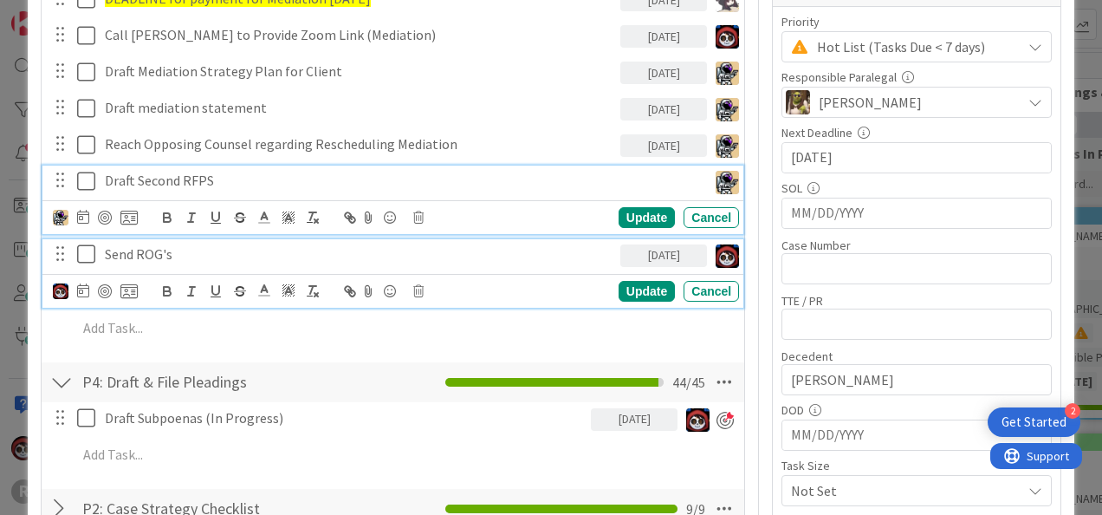
click at [178, 177] on p "Draft Second RFPS" at bounding box center [402, 181] width 595 height 20
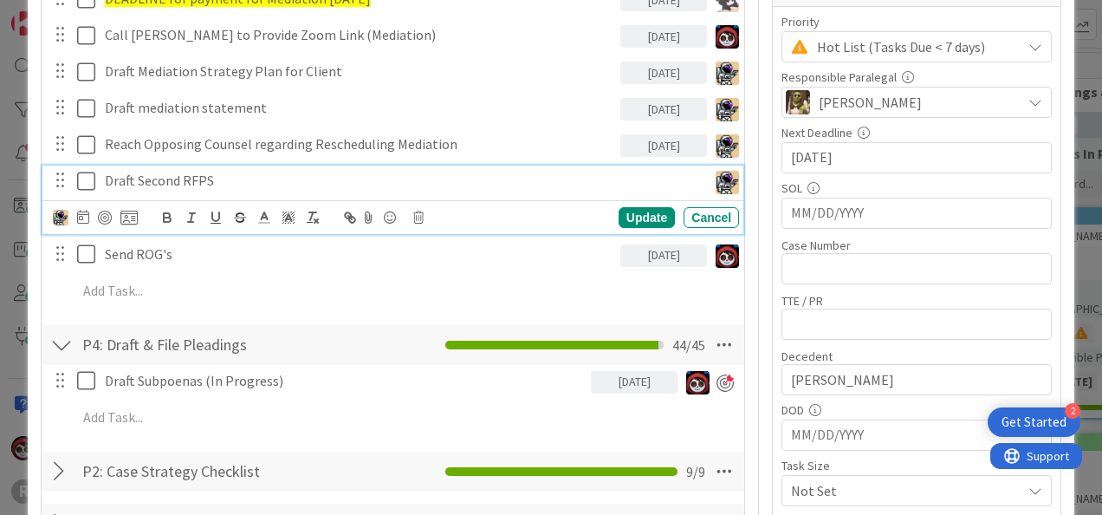
click at [347, 171] on p "Draft Second RFPS" at bounding box center [402, 181] width 595 height 20
click at [87, 218] on icon at bounding box center [83, 217] width 12 height 14
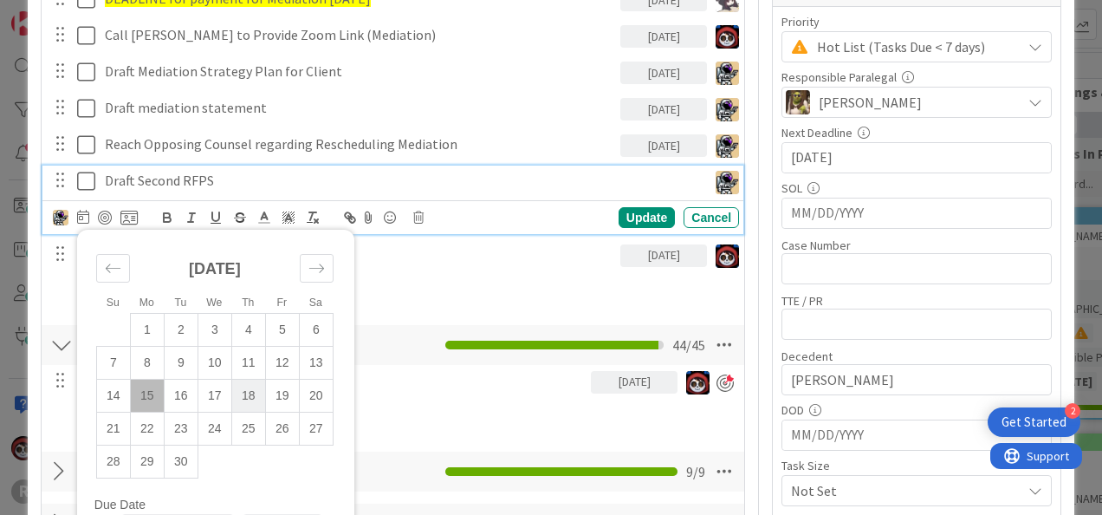
click at [241, 392] on td "18" at bounding box center [248, 395] width 34 height 33
type input "[DATE]"
type textarea "x"
click at [641, 215] on div "Update" at bounding box center [647, 217] width 56 height 21
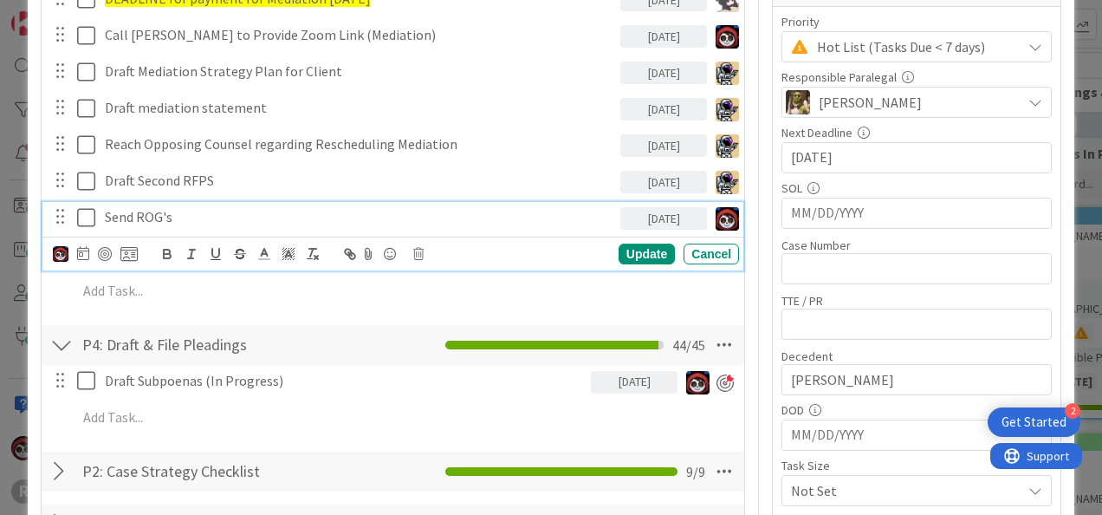
click at [172, 222] on p "Send ROG's" at bounding box center [359, 217] width 509 height 20
click at [84, 255] on icon at bounding box center [83, 253] width 12 height 14
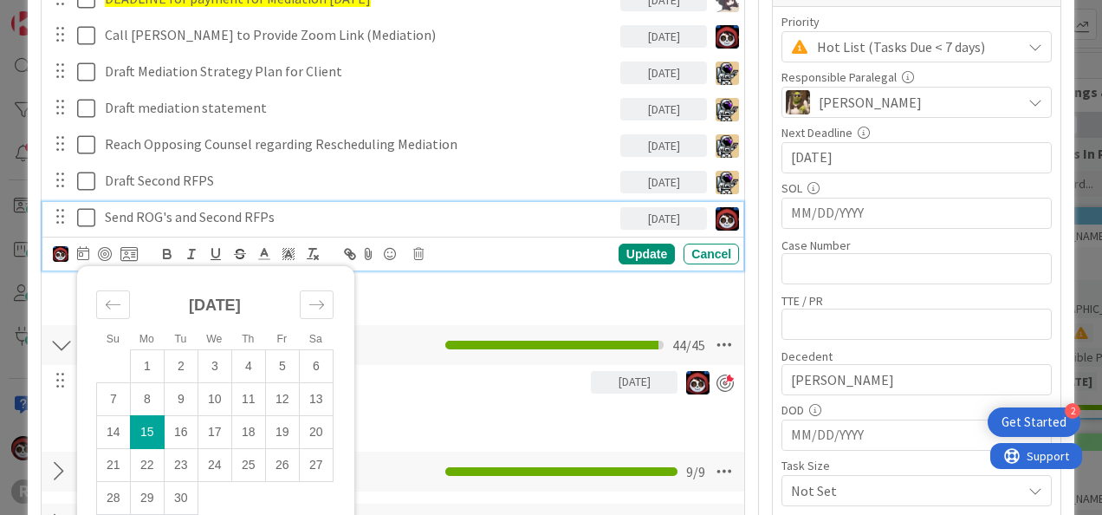
click at [152, 430] on td "15" at bounding box center [147, 431] width 34 height 33
type textarea "x"
click at [286, 431] on td "19" at bounding box center [282, 431] width 34 height 33
type input "[DATE]"
click at [626, 250] on div "Update" at bounding box center [647, 253] width 56 height 21
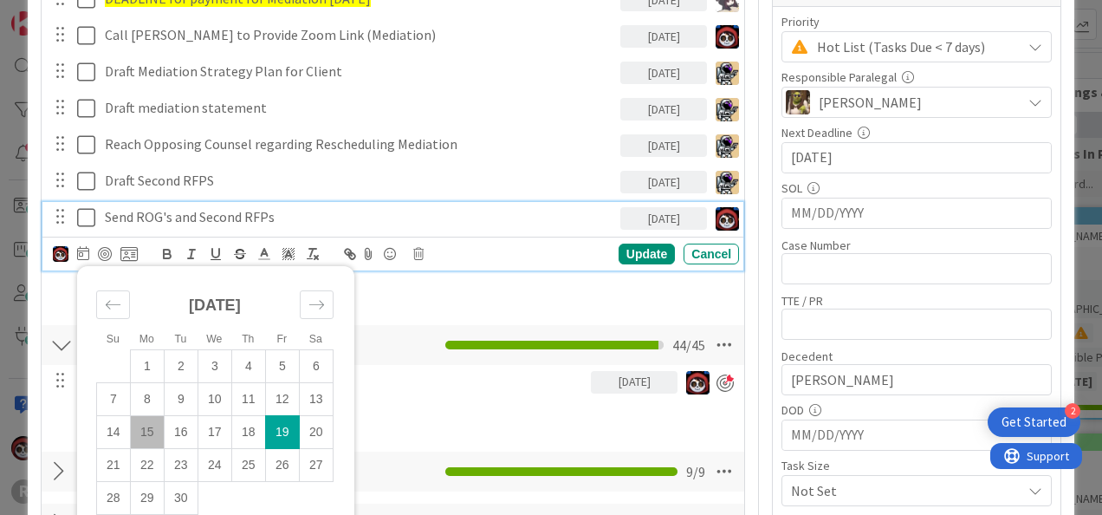
type textarea "x"
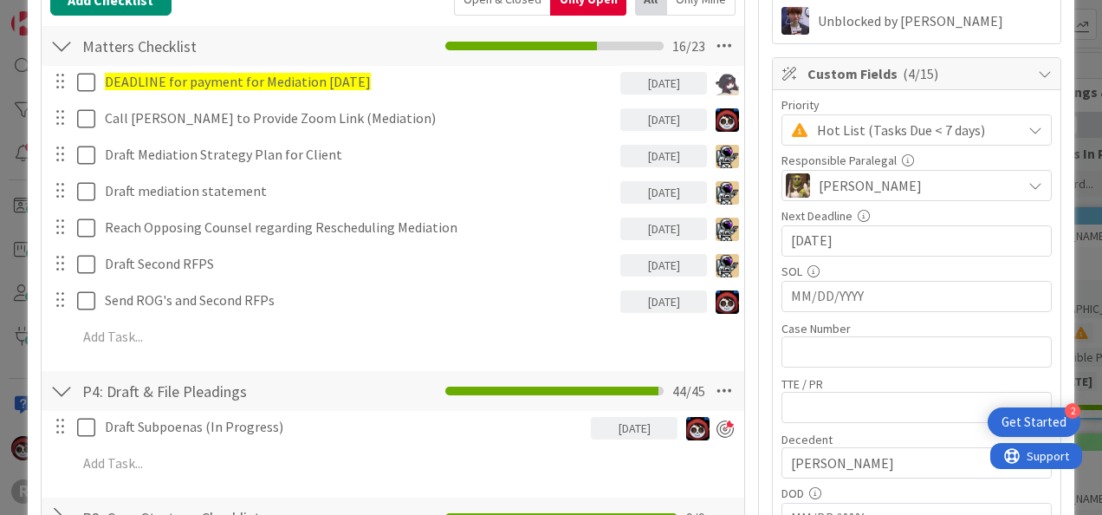
scroll to position [345, 0]
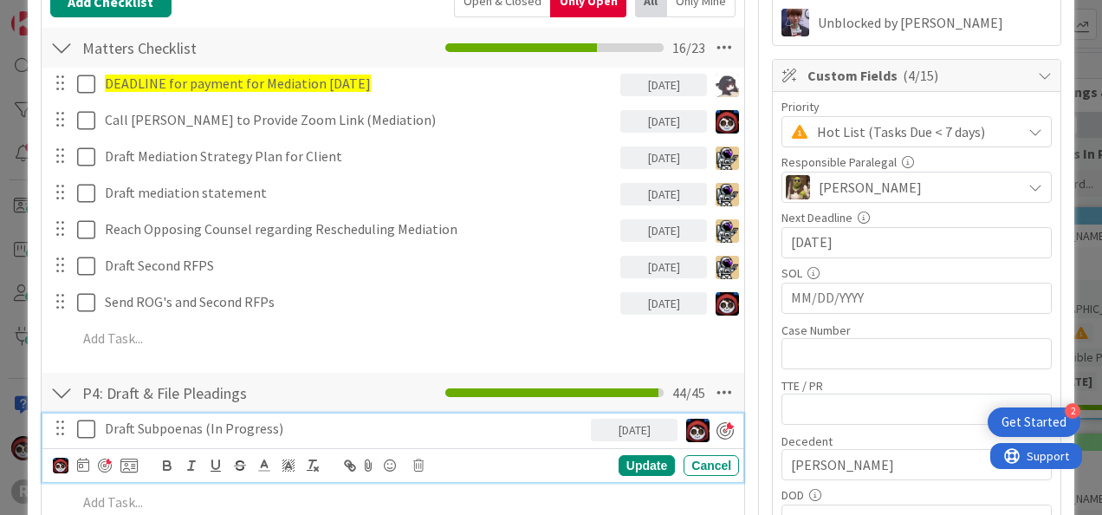
click at [302, 419] on p "Draft Subpoenas (In Progress)" at bounding box center [344, 428] width 479 height 20
click at [650, 465] on div "Update" at bounding box center [647, 465] width 56 height 21
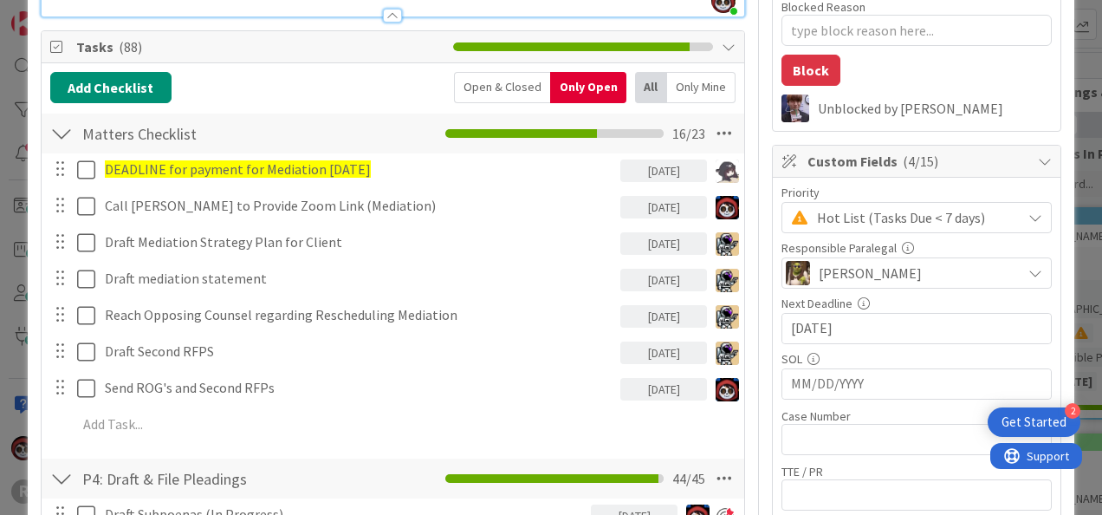
scroll to position [258, 0]
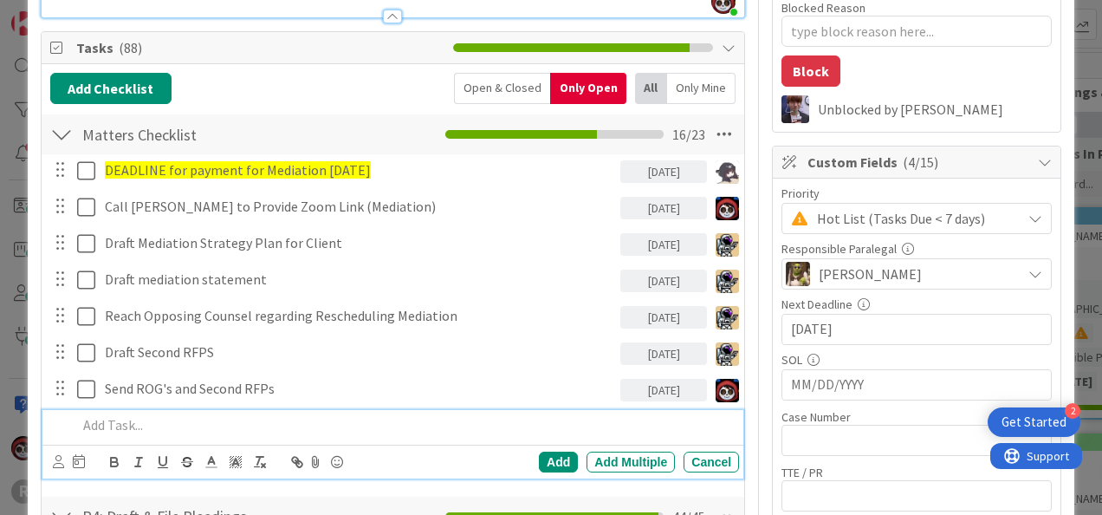
click at [236, 423] on p at bounding box center [404, 425] width 655 height 20
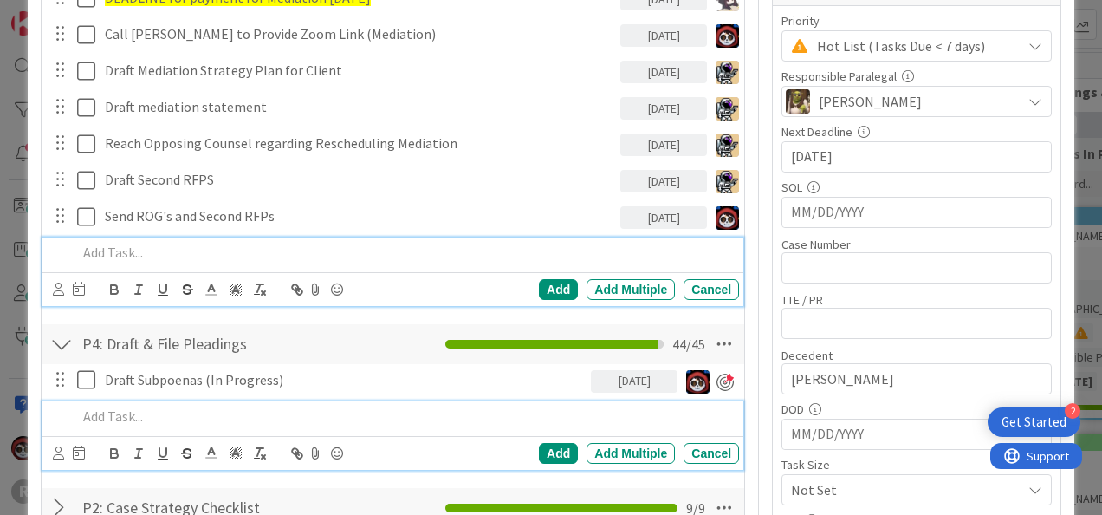
click at [159, 414] on p at bounding box center [404, 416] width 655 height 20
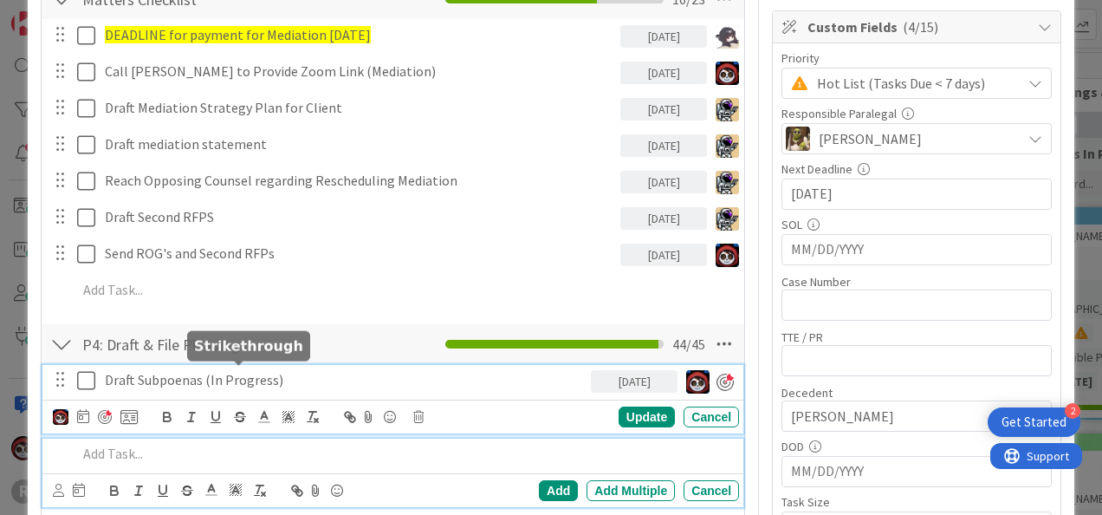
click at [248, 367] on div "Draft Subpoenas (In Progress) [DATE] Su Mo Tu We Th Fr Sa [DATE] 1 2 3 4 5 6 7 …" at bounding box center [392, 399] width 701 height 68
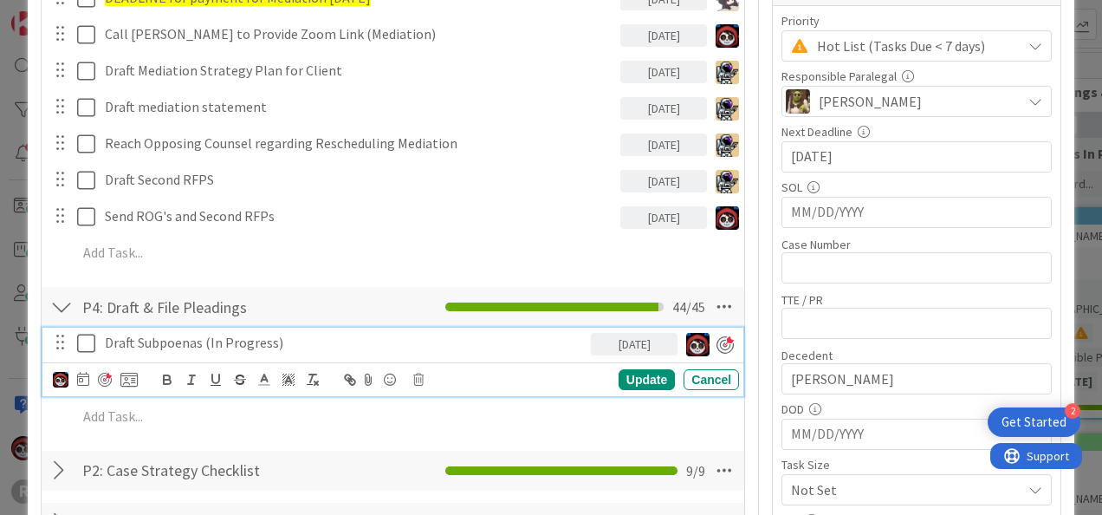
click at [306, 341] on p "Draft Subpoenas (In Progress)" at bounding box center [344, 343] width 479 height 20
drag, startPoint x: 295, startPoint y: 344, endPoint x: 208, endPoint y: 348, distance: 86.8
click at [208, 348] on p "Draft Subpoenas (In Progress)" at bounding box center [344, 343] width 479 height 20
click at [315, 339] on p "Draft Subpoenas ([GEOGRAPHIC_DATA]" at bounding box center [344, 343] width 479 height 20
click at [638, 377] on div "Update" at bounding box center [647, 379] width 56 height 21
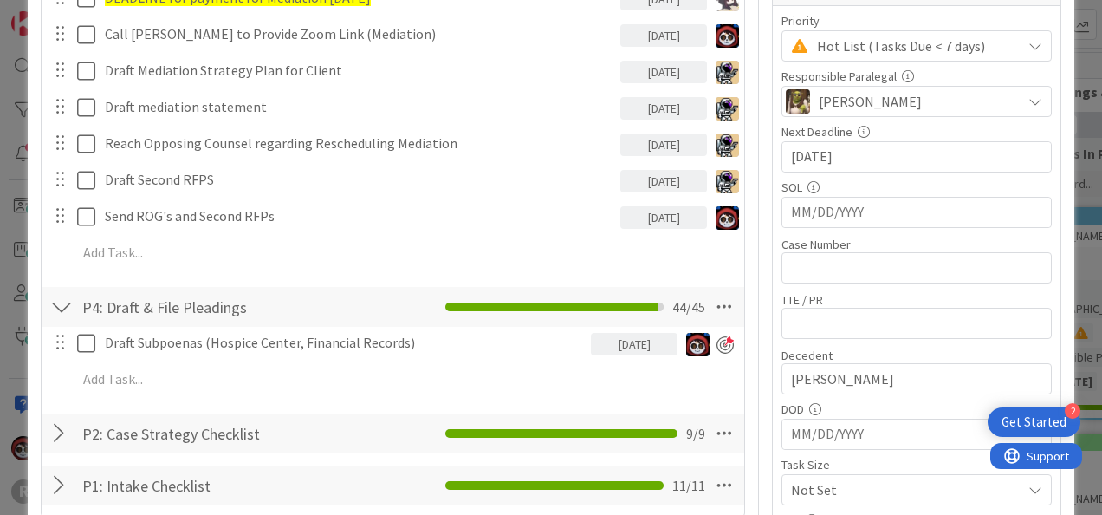
type textarea "x"
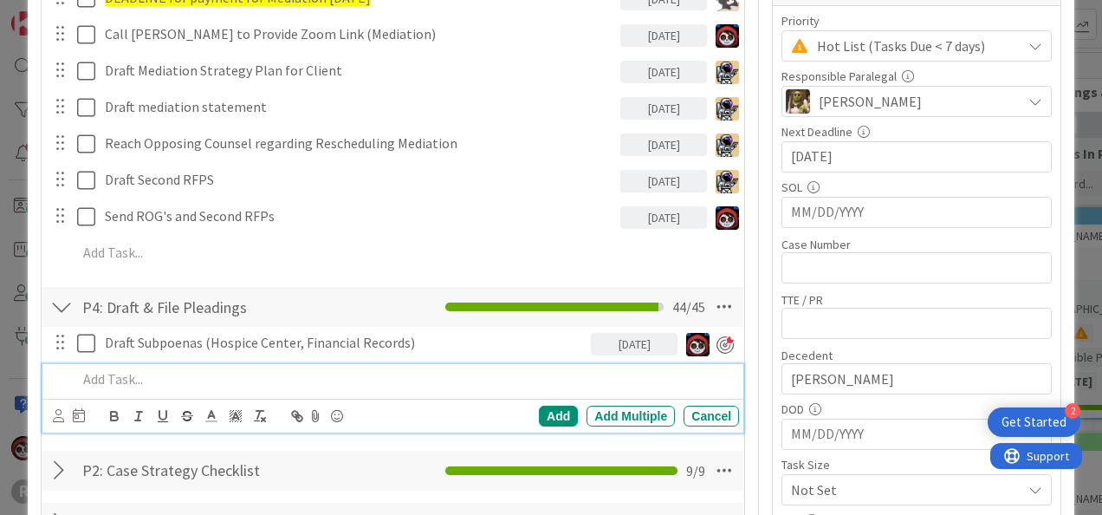
click at [269, 378] on p at bounding box center [404, 379] width 655 height 20
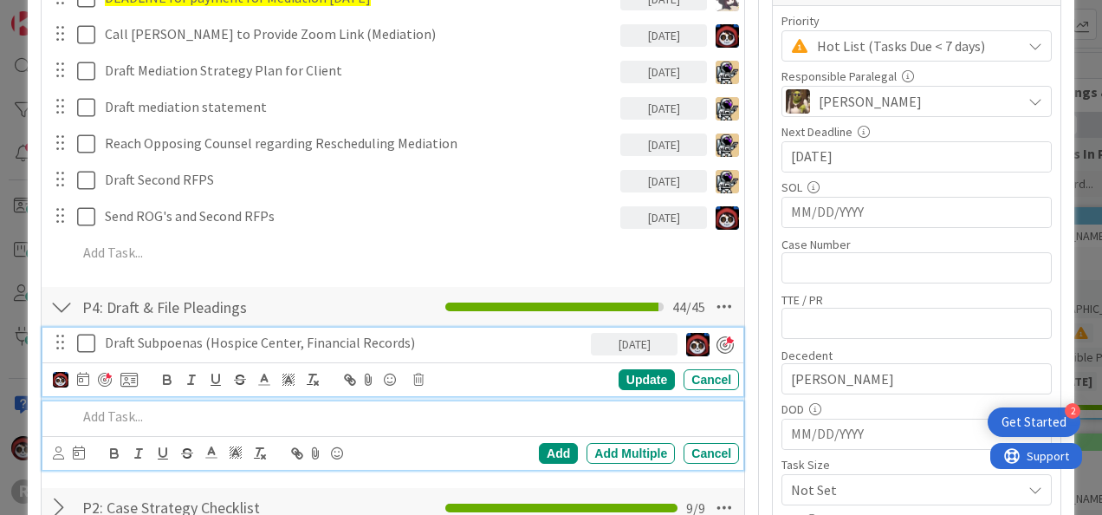
click at [533, 339] on p "Draft Subpoenas (Hospice Center, Financial Records)" at bounding box center [344, 343] width 479 height 20
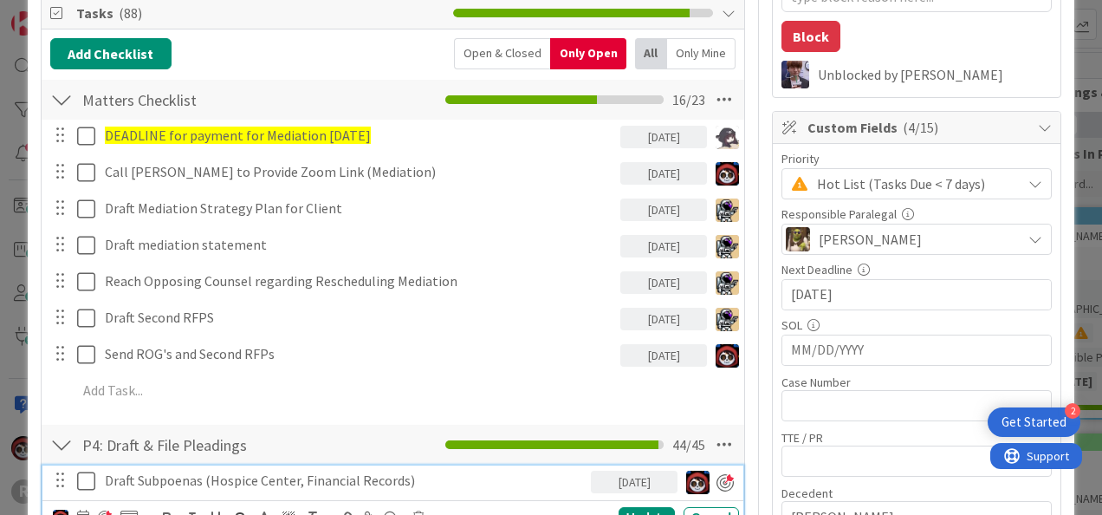
scroll to position [293, 0]
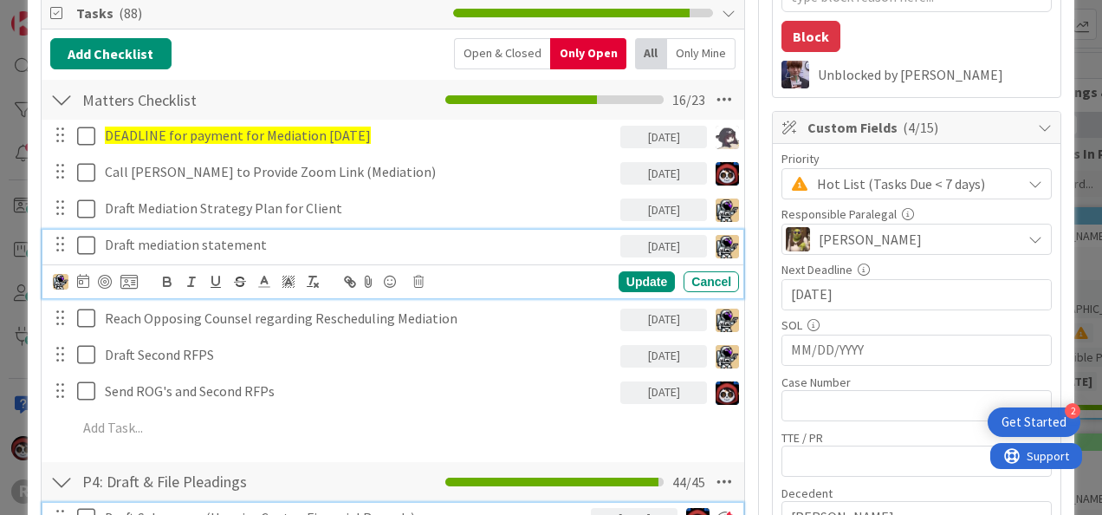
click at [211, 242] on p "Draft mediation statement" at bounding box center [359, 245] width 509 height 20
click at [59, 279] on img at bounding box center [61, 282] width 16 height 16
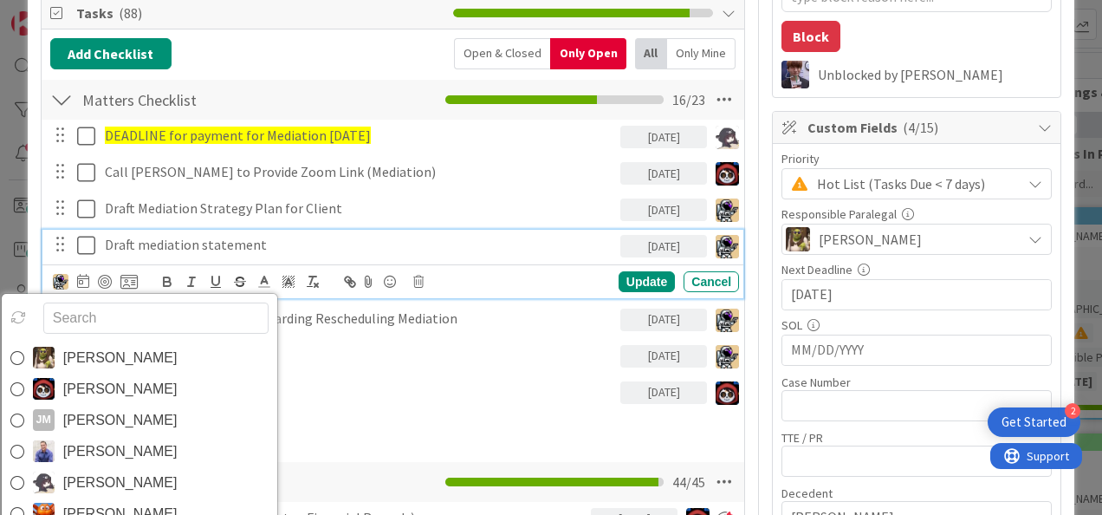
click at [101, 319] on input "text" at bounding box center [155, 317] width 225 height 31
type input "n"
click at [402, 407] on div "DEADLINE for payment for Mediation [DATE] [DATE] Update Cancel Call [PERSON_NAM…" at bounding box center [392, 285] width 685 height 330
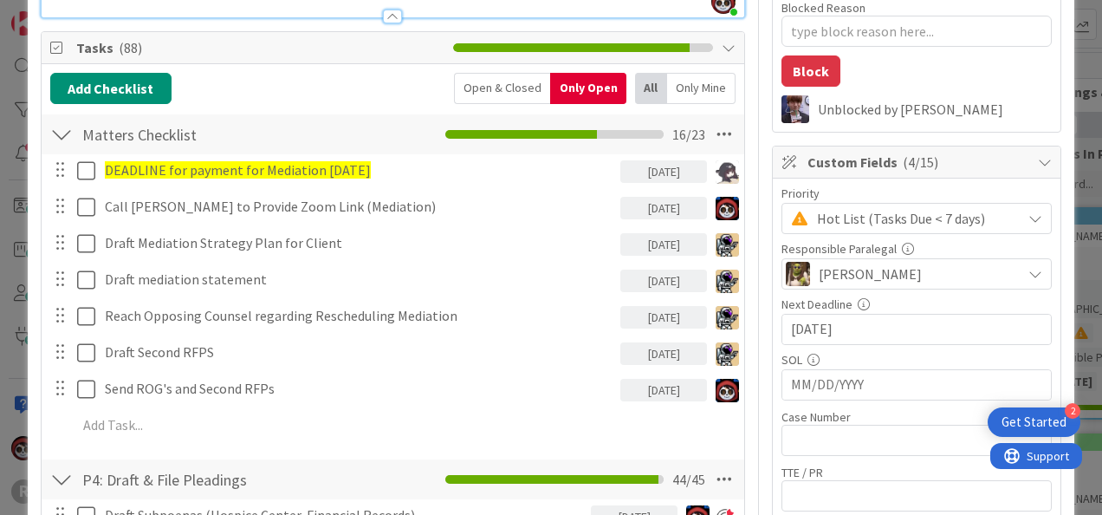
scroll to position [259, 0]
